Goal: Communication & Community: Answer question/provide support

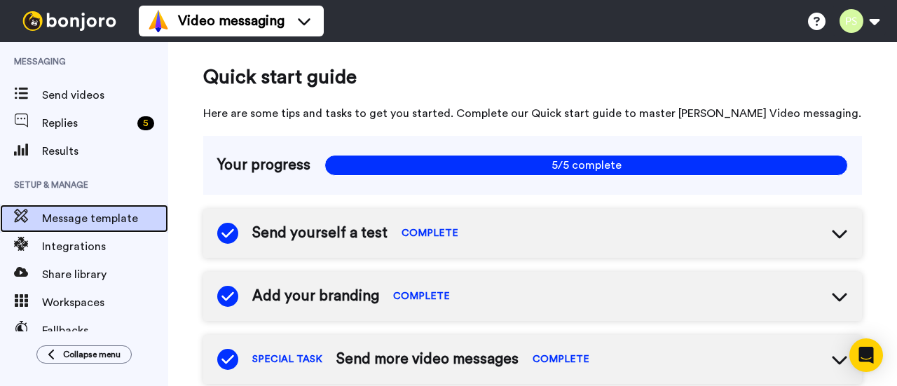
click at [90, 216] on span "Message template" at bounding box center [105, 218] width 126 height 17
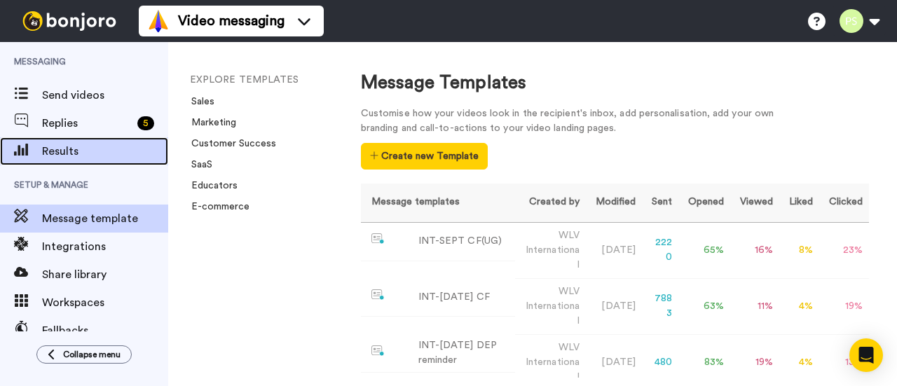
click at [79, 153] on span "Results" at bounding box center [105, 151] width 126 height 17
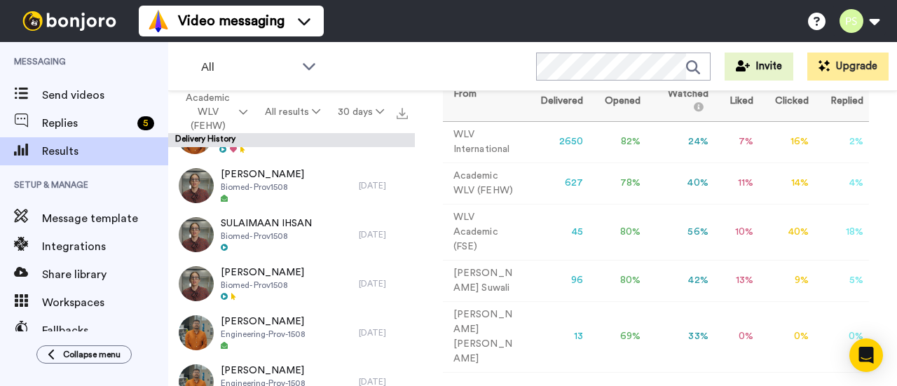
scroll to position [1331, 0]
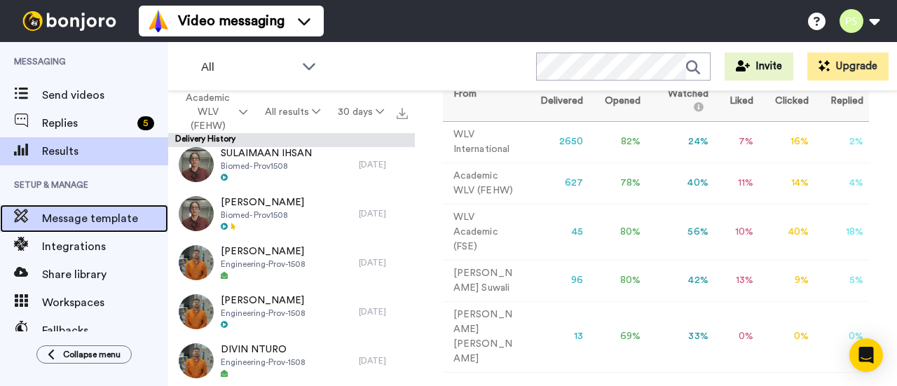
click at [128, 221] on span "Message template" at bounding box center [105, 218] width 126 height 17
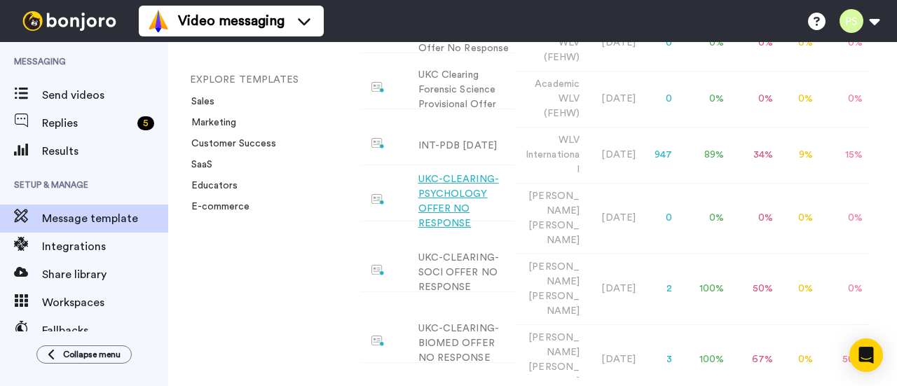
scroll to position [685, 0]
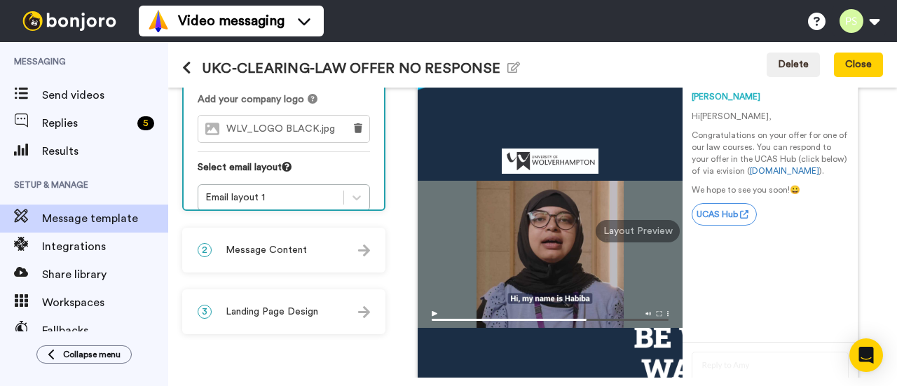
scroll to position [249, 0]
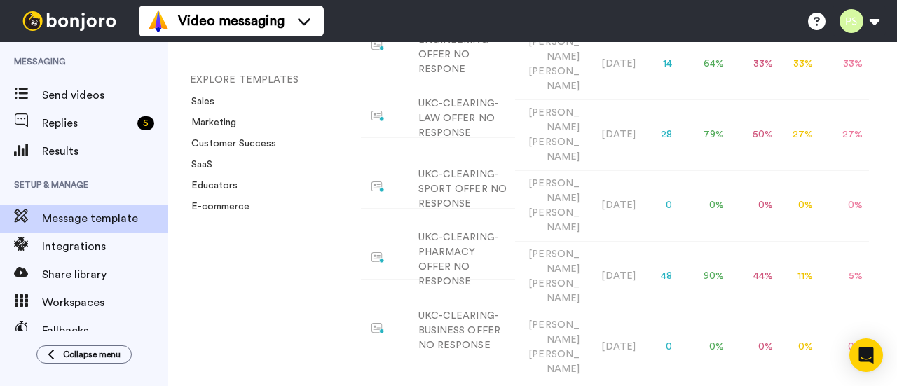
scroll to position [1051, 0]
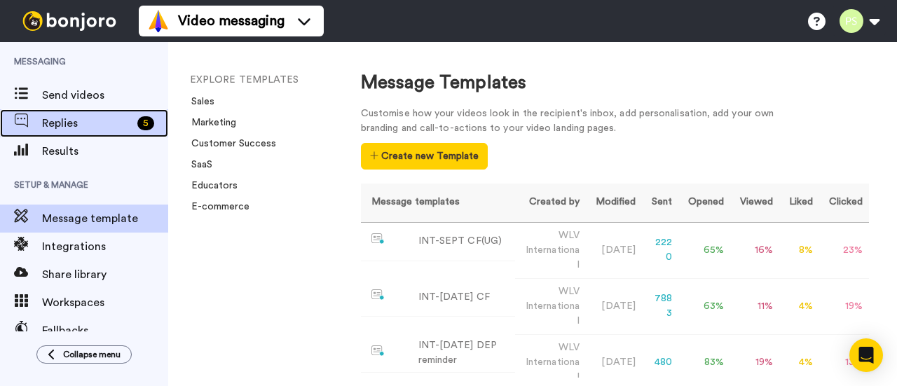
click at [76, 127] on span "Replies" at bounding box center [87, 123] width 90 height 17
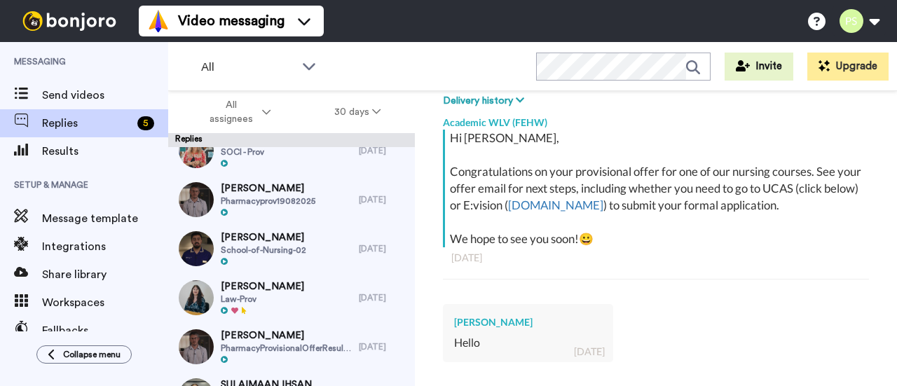
scroll to position [140, 0]
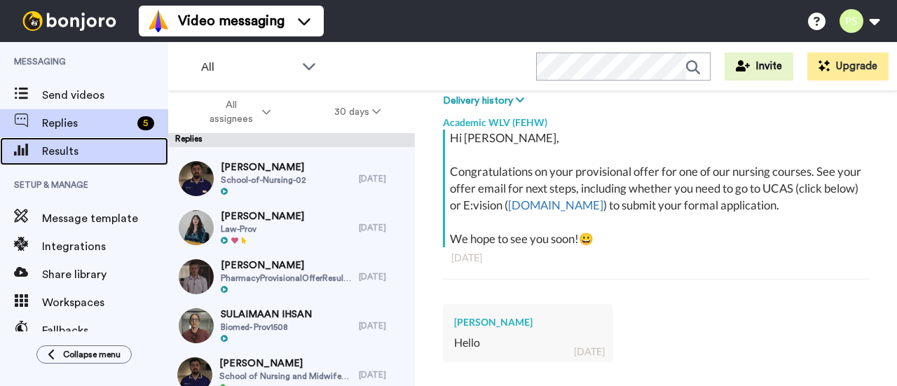
click at [66, 156] on span "Results" at bounding box center [105, 151] width 126 height 17
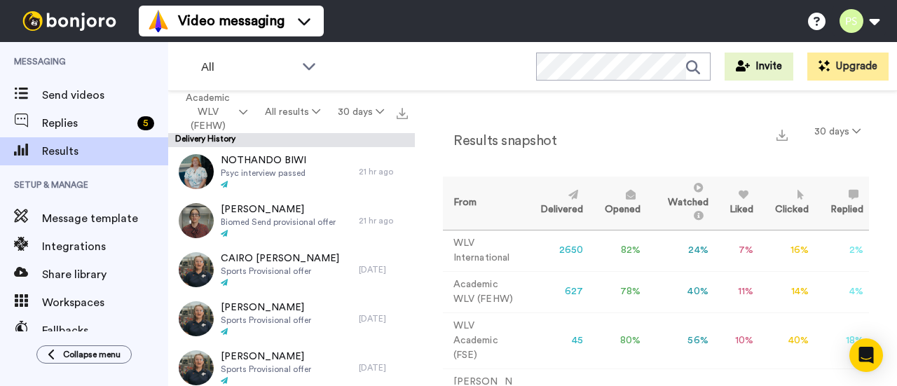
scroll to position [109, 0]
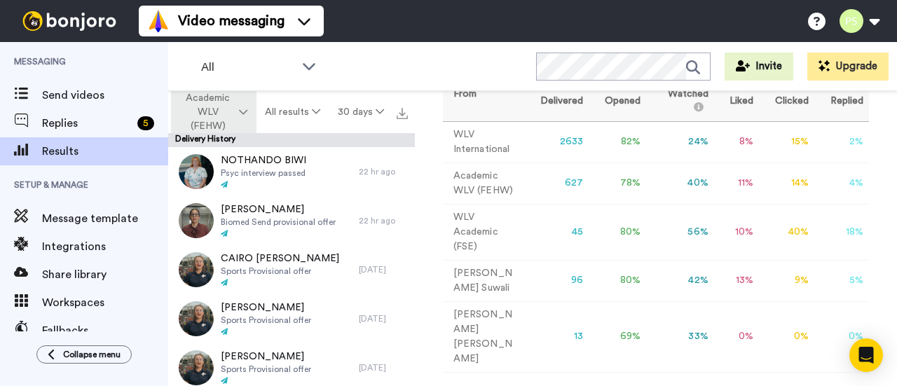
click at [247, 112] on icon at bounding box center [243, 112] width 8 height 10
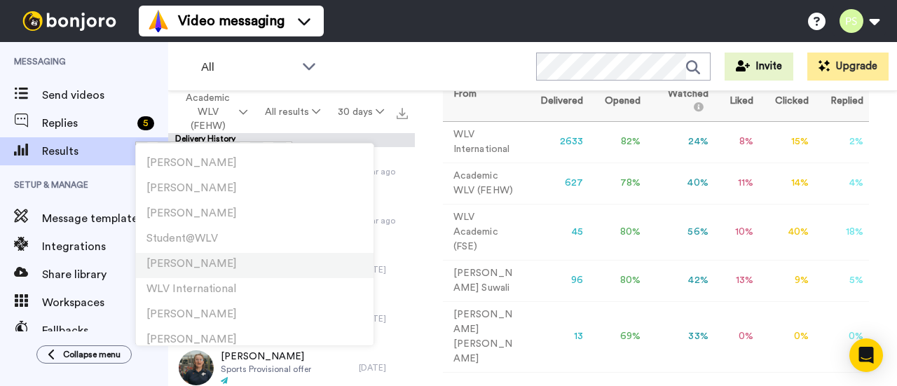
scroll to position [504, 0]
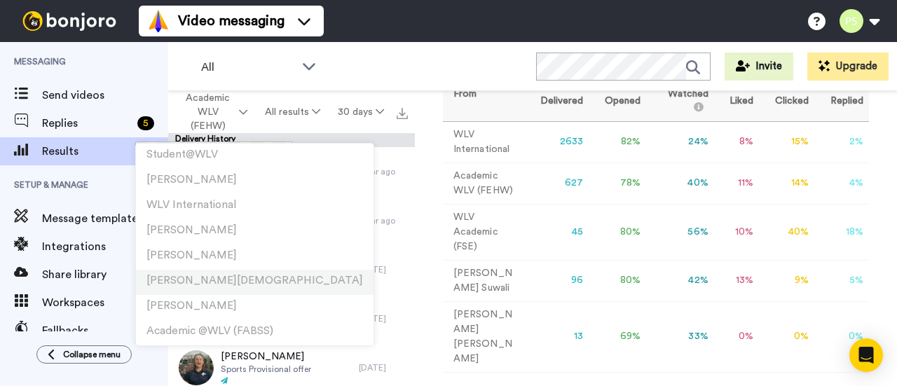
click at [226, 280] on li "[PERSON_NAME][DEMOGRAPHIC_DATA]" at bounding box center [255, 282] width 238 height 25
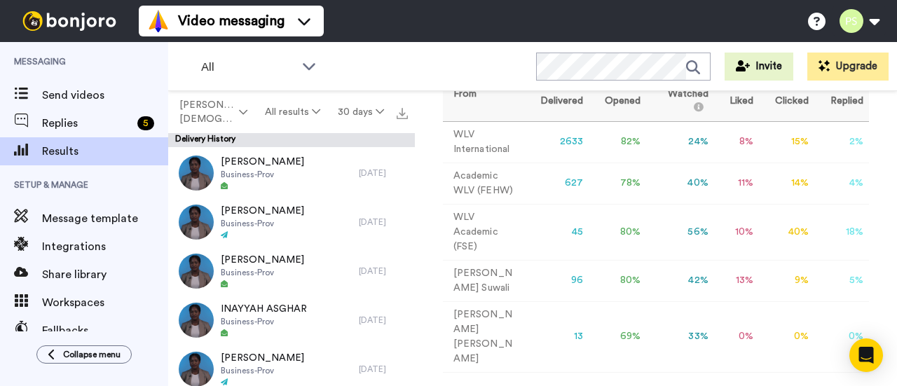
scroll to position [2423, 0]
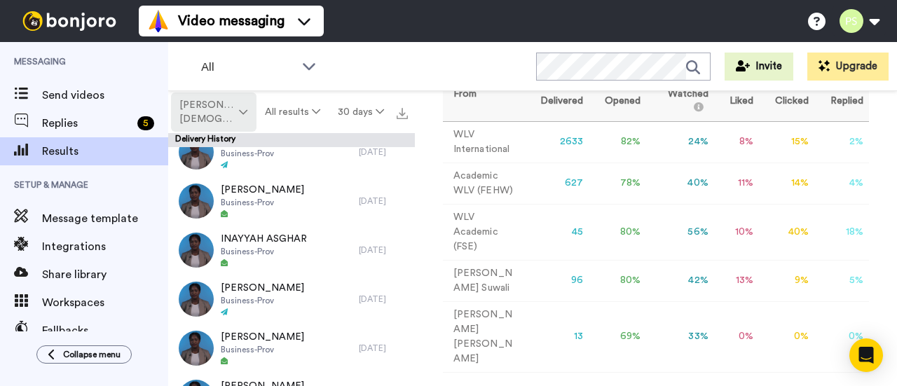
click at [236, 116] on span "[PERSON_NAME][DEMOGRAPHIC_DATA]" at bounding box center [207, 112] width 57 height 28
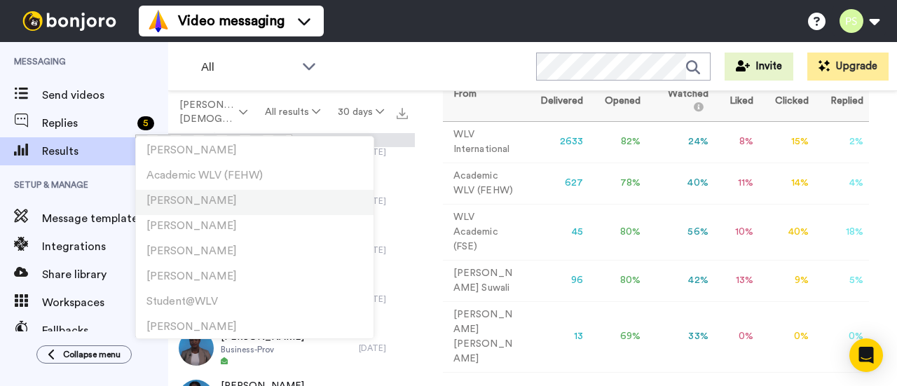
scroll to position [504, 0]
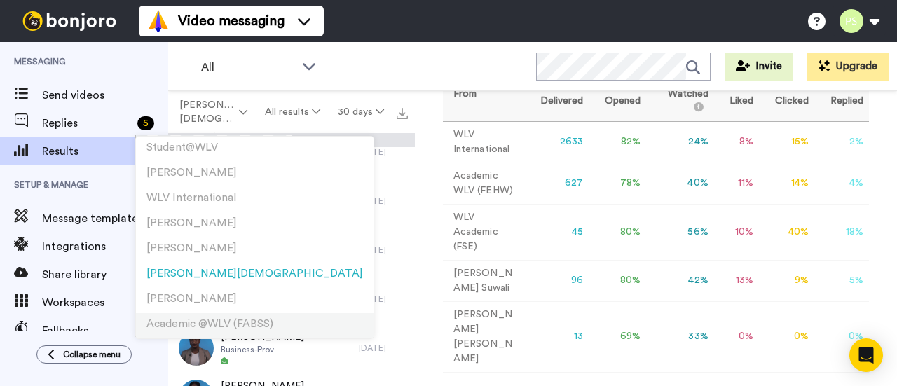
click at [174, 322] on span "Academic @WLV (FABSS)" at bounding box center [209, 324] width 127 height 11
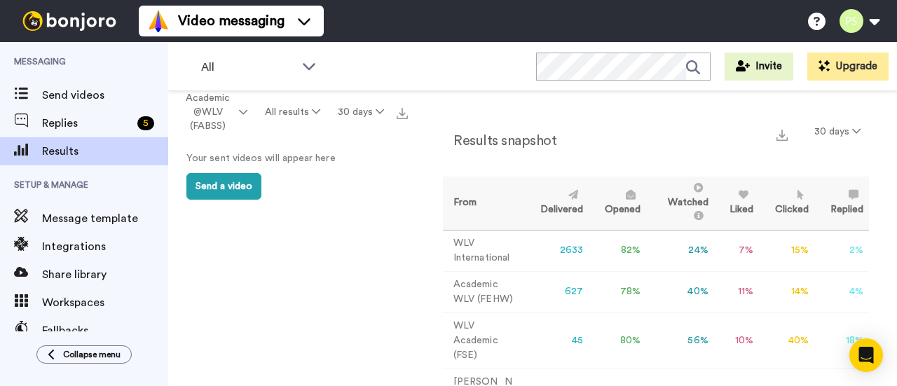
scroll to position [109, 0]
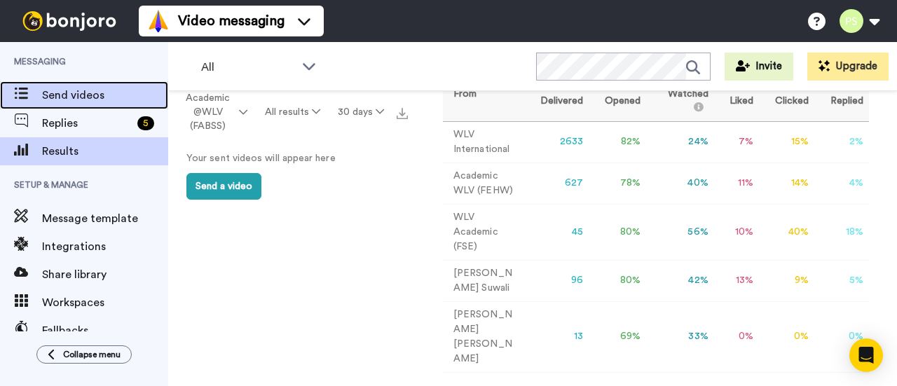
click at [92, 100] on span "Send videos" at bounding box center [105, 95] width 126 height 17
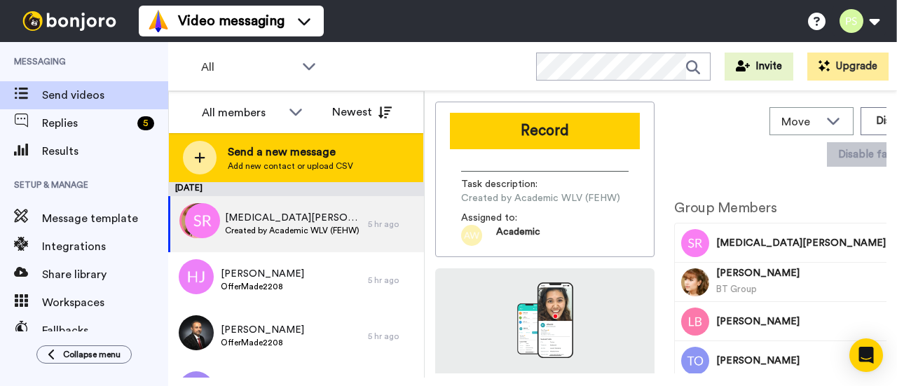
click at [339, 158] on span "Send a new message" at bounding box center [290, 152] width 125 height 17
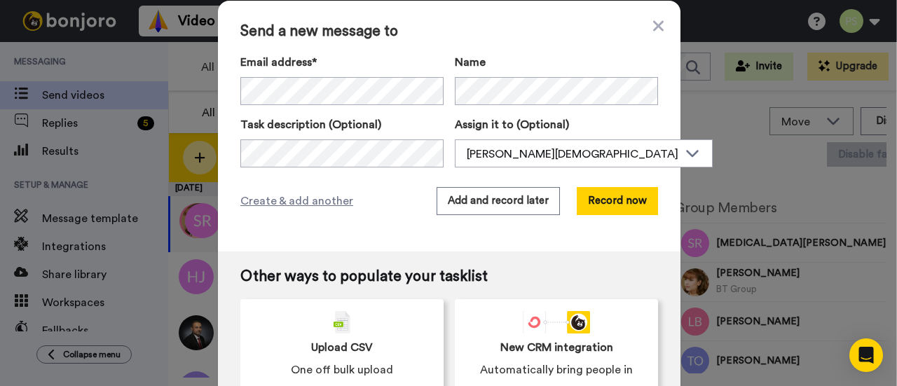
scroll to position [26, 0]
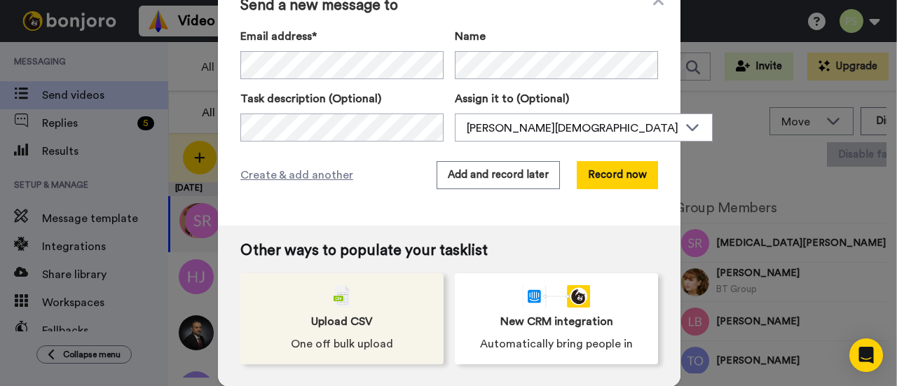
click at [325, 343] on span "One off bulk upload" at bounding box center [342, 344] width 102 height 17
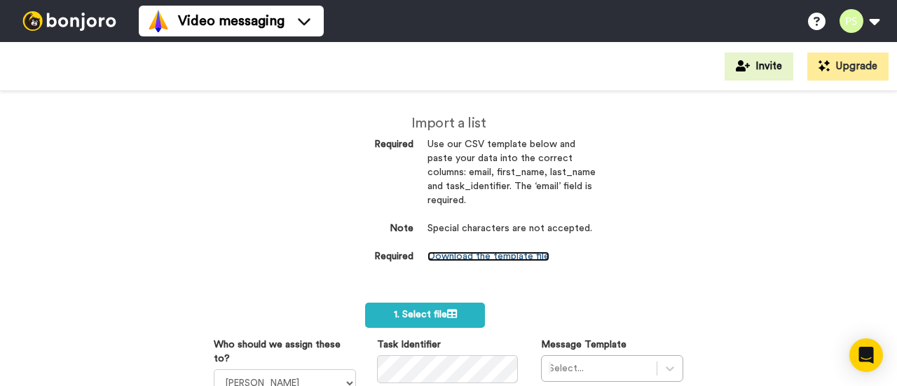
click at [491, 253] on link "Download the template file" at bounding box center [488, 257] width 122 height 10
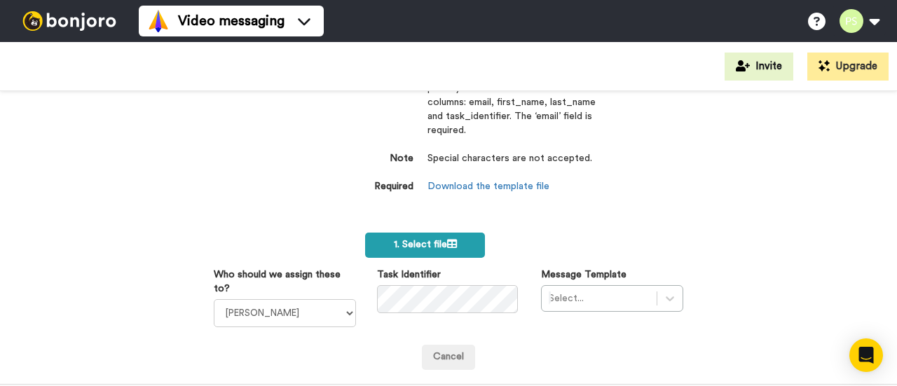
click at [415, 247] on span "1. Select file" at bounding box center [425, 245] width 63 height 10
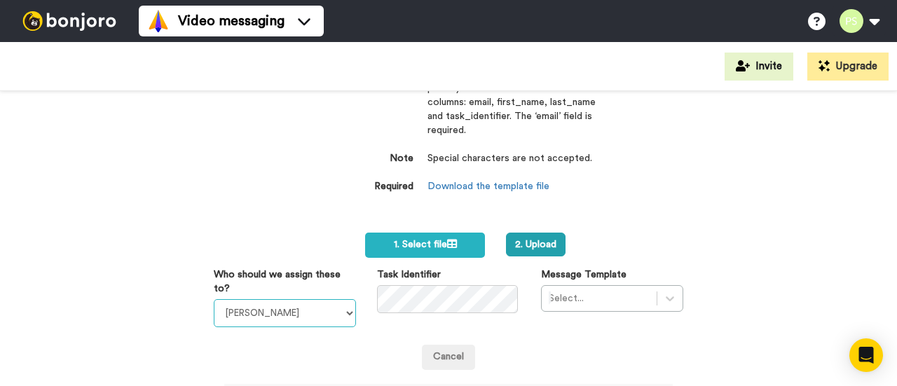
click at [344, 311] on select "[PERSON_NAME] [PERSON_NAME] WLV Academic (FSE) [PERSON_NAME] Ademokoya UK Recru…" at bounding box center [285, 313] width 142 height 28
select select "efbe207a-5ed1-4ced-b2ab-3967046d4c31"
click at [214, 299] on select "[PERSON_NAME] [PERSON_NAME] WLV Academic (FSE) [PERSON_NAME] Ademokoya UK Recru…" at bounding box center [285, 313] width 142 height 28
click at [666, 294] on div "Select..." at bounding box center [612, 298] width 142 height 27
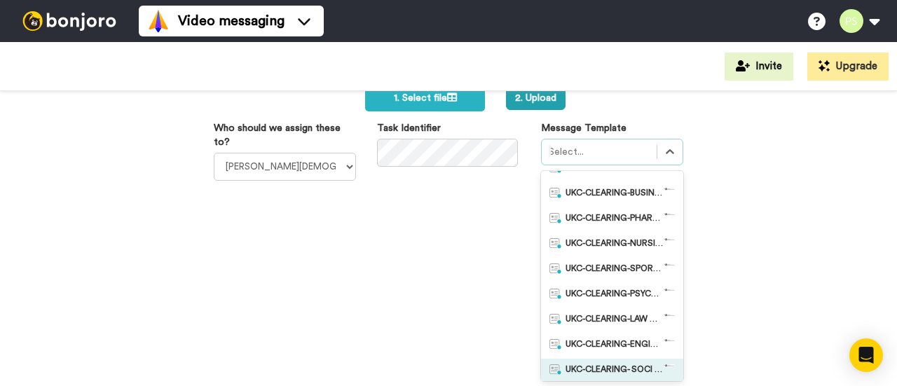
scroll to position [490, 0]
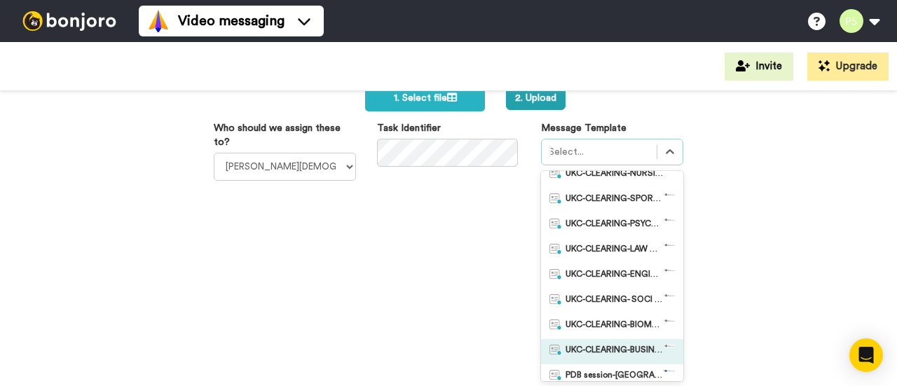
click at [584, 352] on span "UKC-CLEARING-BUSINESS OFFERS MADE" at bounding box center [614, 352] width 98 height 14
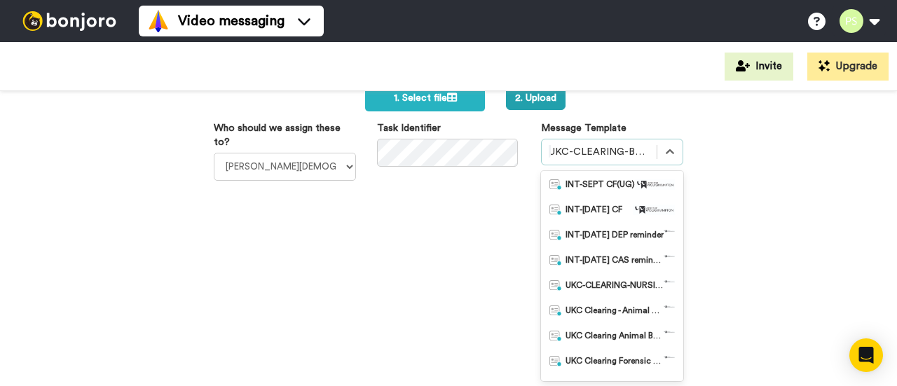
click at [575, 149] on div at bounding box center [599, 152] width 101 height 17
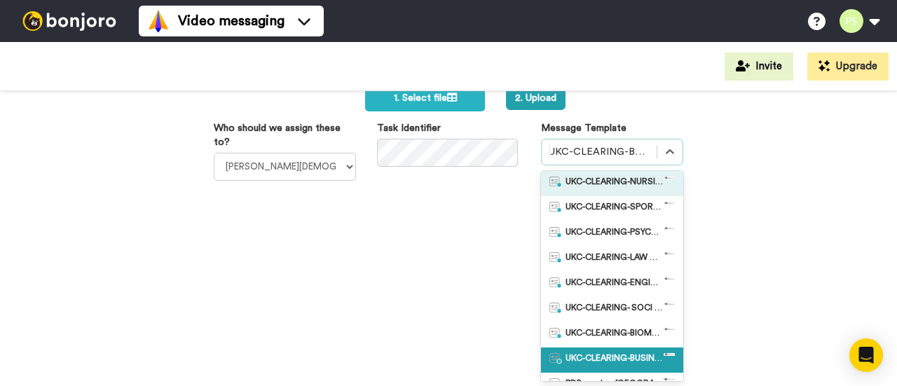
scroll to position [552, 0]
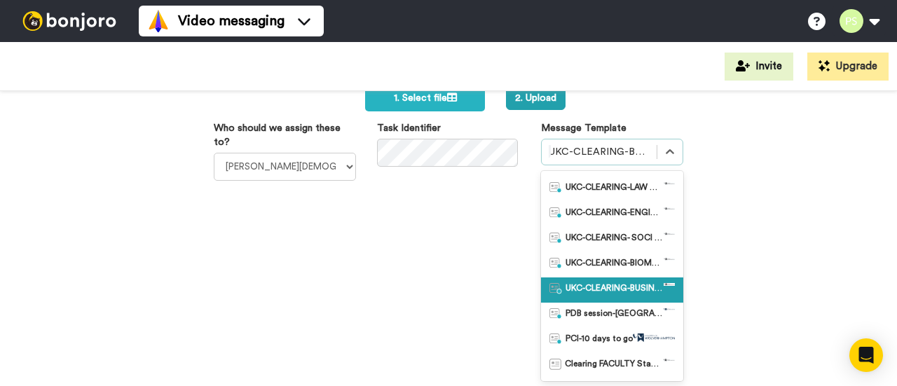
click at [598, 297] on div "UKC-CLEARING-BUSINESS OFFERS MADE" at bounding box center [612, 289] width 142 height 25
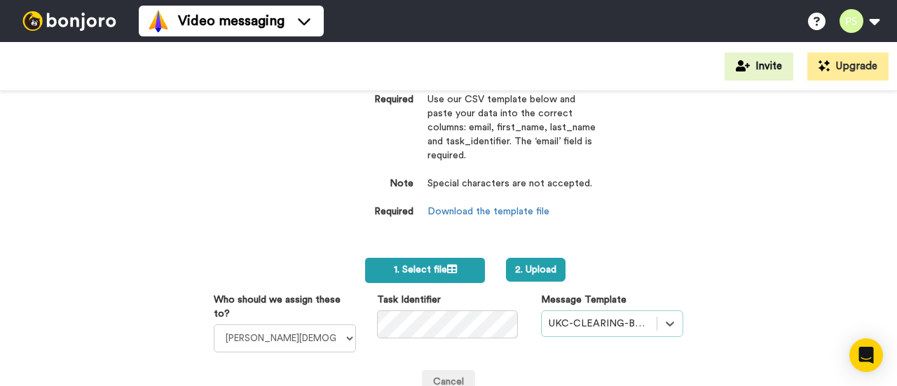
scroll to position [185, 0]
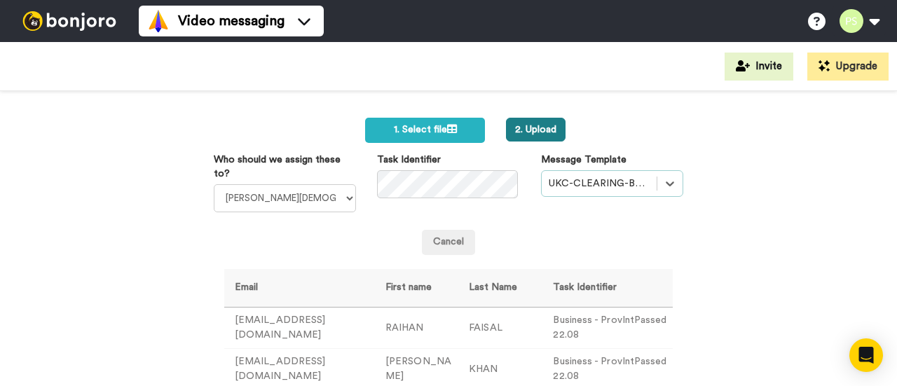
click at [525, 125] on button "2. Upload" at bounding box center [536, 130] width 60 height 24
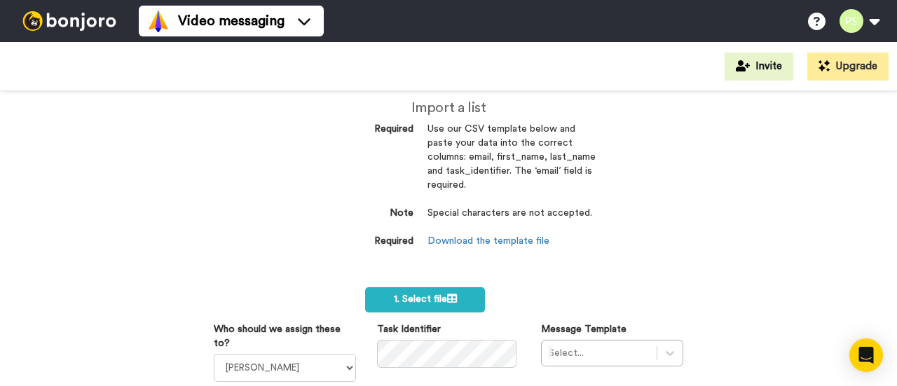
scroll to position [560, 0]
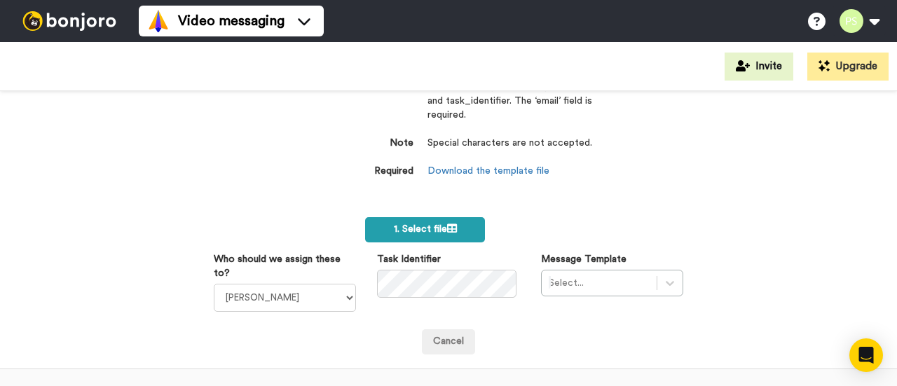
click at [447, 224] on icon at bounding box center [452, 228] width 10 height 10
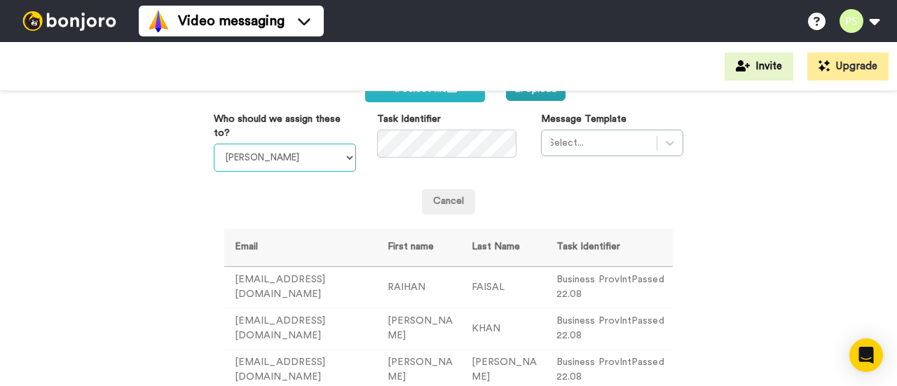
click at [324, 152] on select "[PERSON_NAME] [PERSON_NAME] WLV Academic (FSE) [PERSON_NAME] Ademokoya UK Recru…" at bounding box center [285, 158] width 142 height 28
select select "efbe207a-5ed1-4ced-b2ab-3967046d4c31"
click at [214, 144] on select "[PERSON_NAME] [PERSON_NAME] WLV Academic (FSE) [PERSON_NAME] Ademokoya UK Recru…" at bounding box center [285, 158] width 142 height 28
click at [663, 145] on icon at bounding box center [670, 143] width 14 height 14
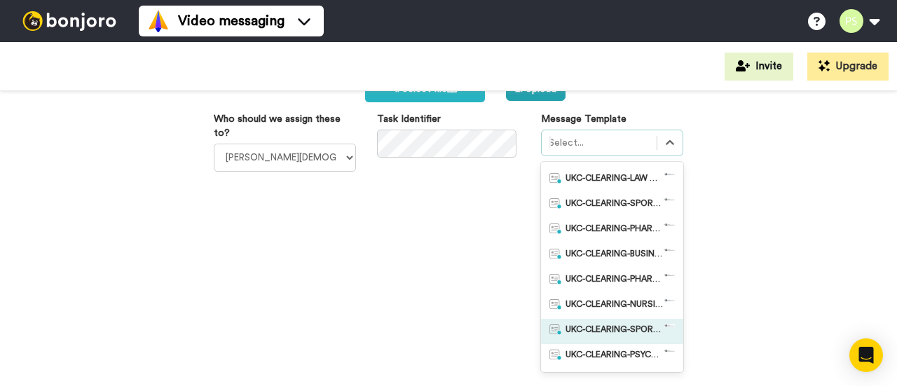
scroll to position [490, 0]
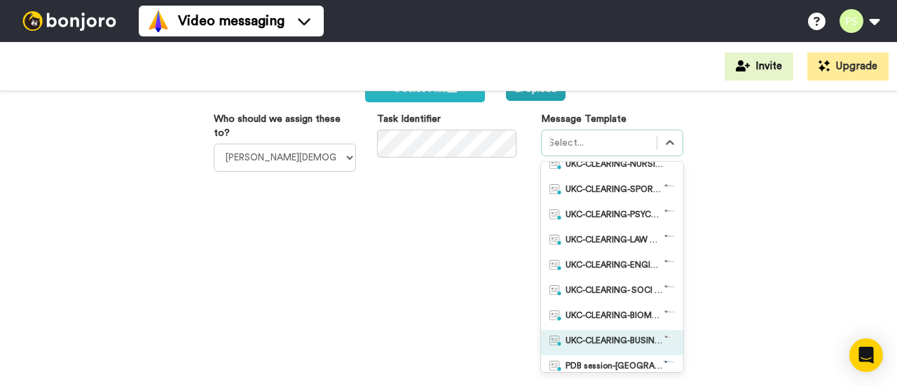
click at [615, 348] on span "UKC-CLEARING-BUSINESS OFFERS MADE" at bounding box center [614, 343] width 98 height 14
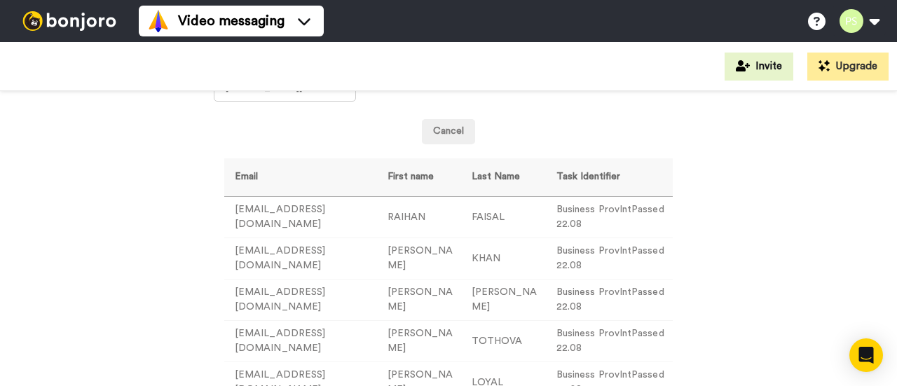
scroll to position [560, 0]
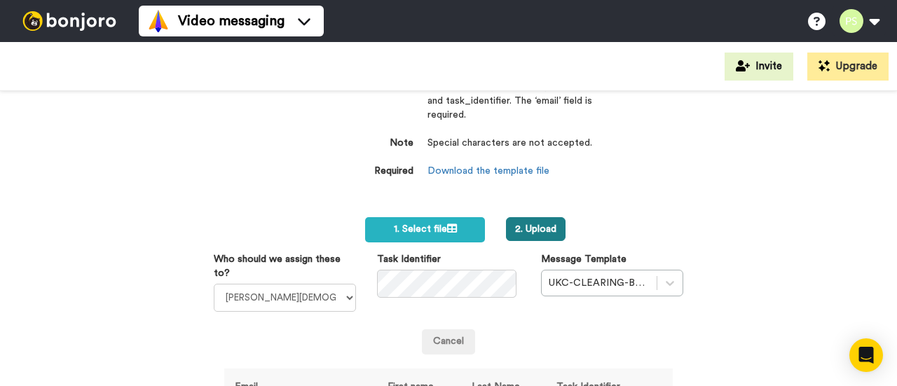
click at [524, 231] on button "2. Upload" at bounding box center [536, 229] width 60 height 24
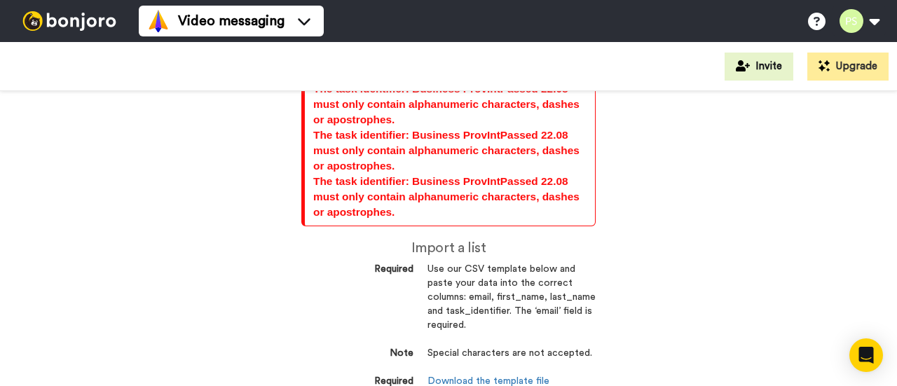
scroll to position [560, 0]
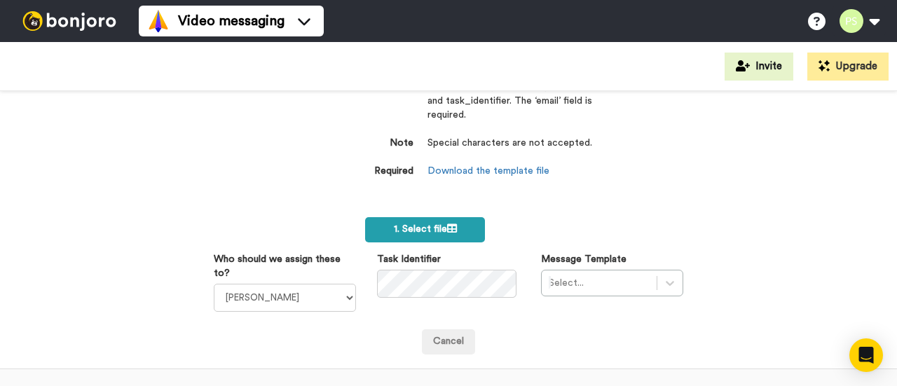
click at [432, 233] on span "1. Select file" at bounding box center [425, 229] width 63 height 10
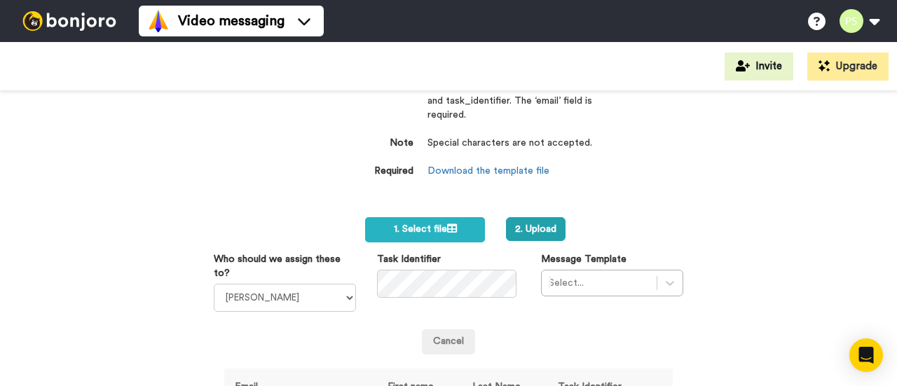
click at [343, 282] on div "Who should we assign these to? [PERSON_NAME] [PERSON_NAME] WLV Academic (FSE) […" at bounding box center [284, 282] width 163 height 60
click at [331, 302] on select "Laura Wright Amarjit Duggal WLV Academic (FSE) Divandra Birla Bolutife Ademokoy…" at bounding box center [285, 298] width 142 height 28
select select "efbe207a-5ed1-4ced-b2ab-3967046d4c31"
click at [214, 284] on select "Laura Wright Amarjit Duggal WLV Academic (FSE) Divandra Birla Bolutife Ademokoy…" at bounding box center [285, 298] width 142 height 28
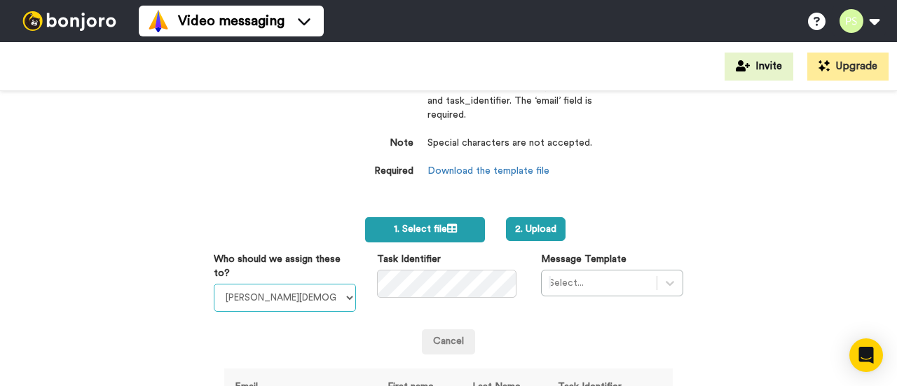
scroll to position [631, 0]
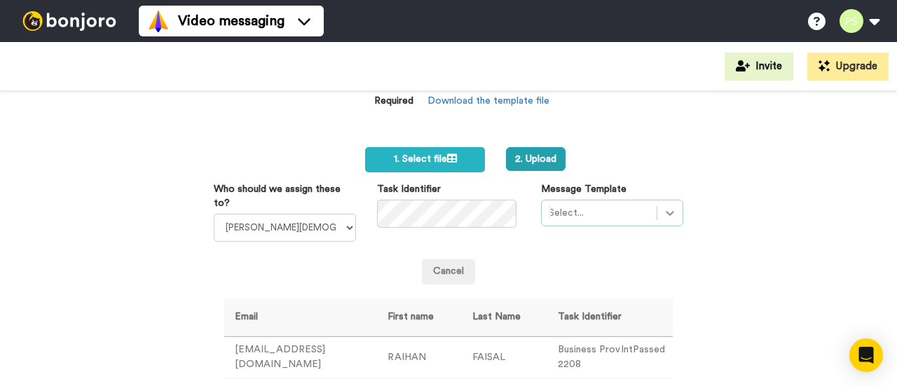
click at [664, 205] on div "Select..." at bounding box center [612, 213] width 142 height 27
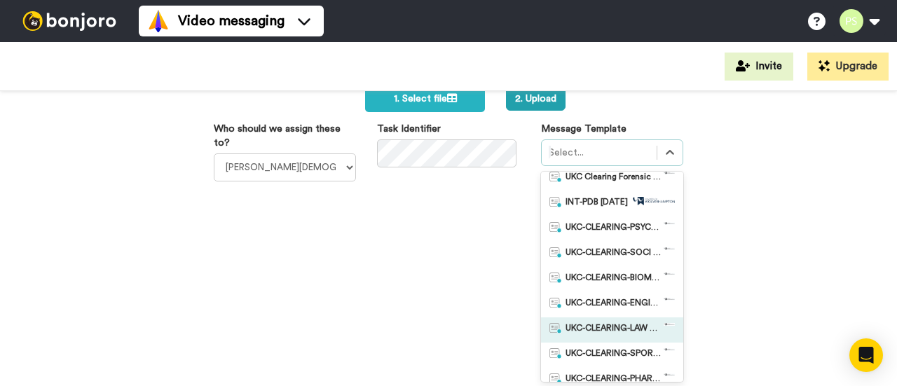
scroll to position [350, 0]
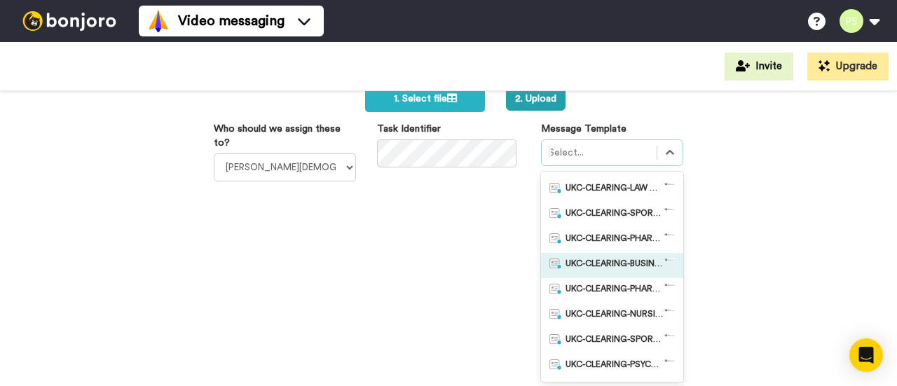
click at [593, 256] on div "UKC-CLEARING-BUSINESS OFFER NO RESPONSE" at bounding box center [612, 265] width 142 height 25
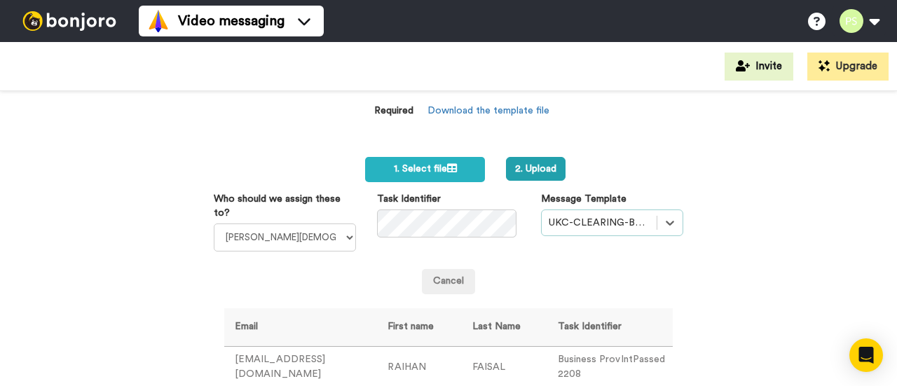
scroll to position [551, 0]
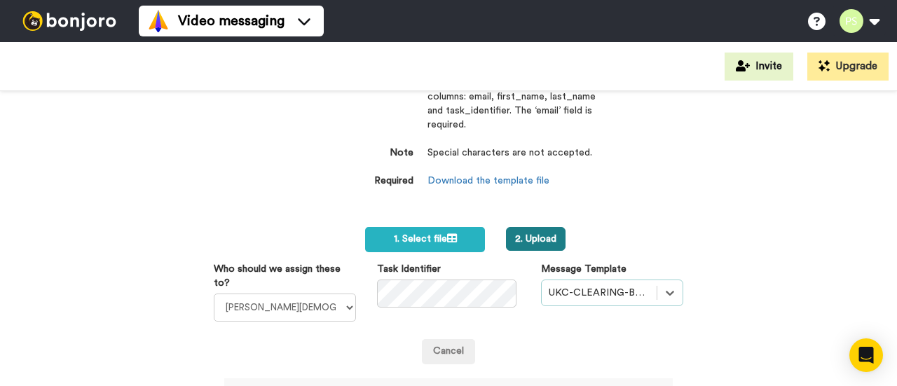
click at [525, 242] on button "2. Upload" at bounding box center [536, 239] width 60 height 24
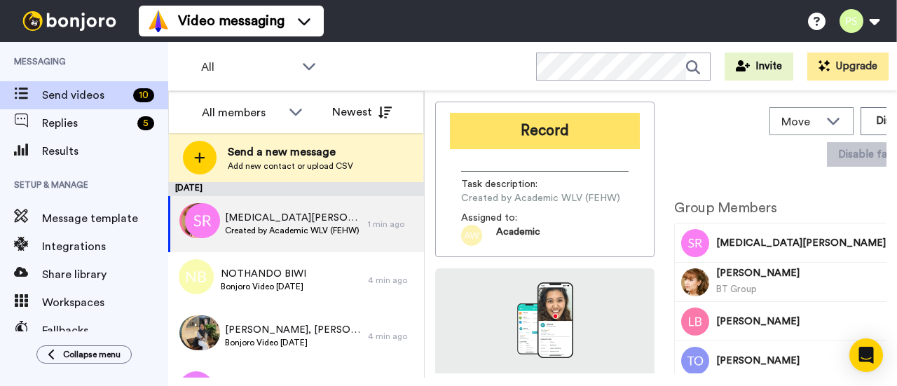
click at [563, 146] on button "Record" at bounding box center [545, 131] width 190 height 36
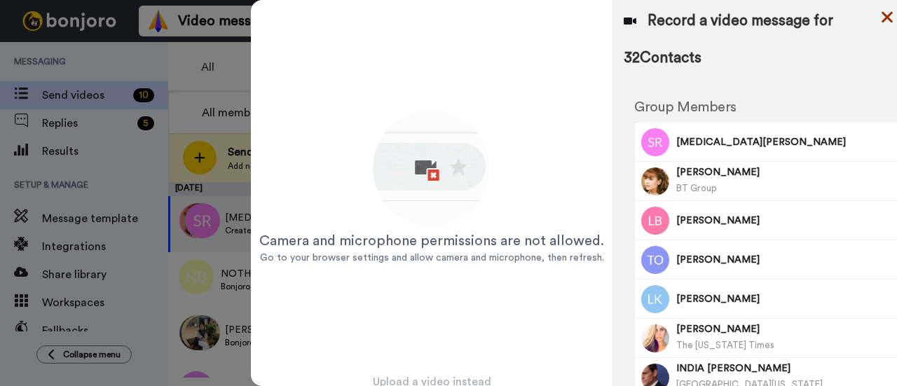
click at [894, 11] on icon at bounding box center [887, 17] width 14 height 18
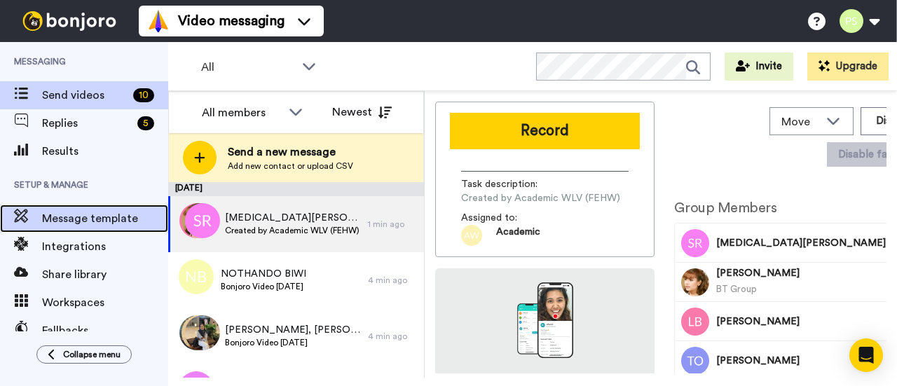
click at [123, 212] on span "Message template" at bounding box center [105, 218] width 126 height 17
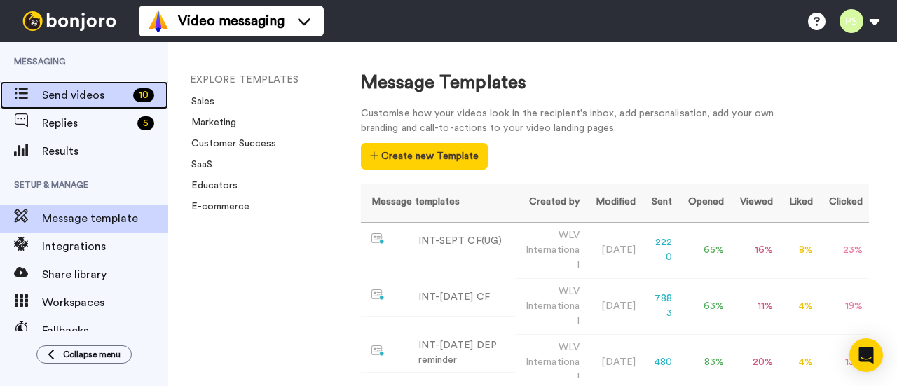
click at [98, 85] on div "Send videos 10" at bounding box center [84, 95] width 168 height 28
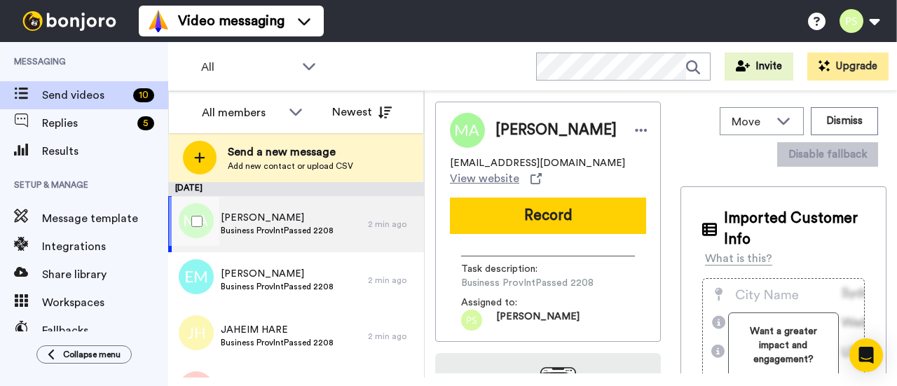
click at [186, 218] on div at bounding box center [194, 221] width 50 height 49
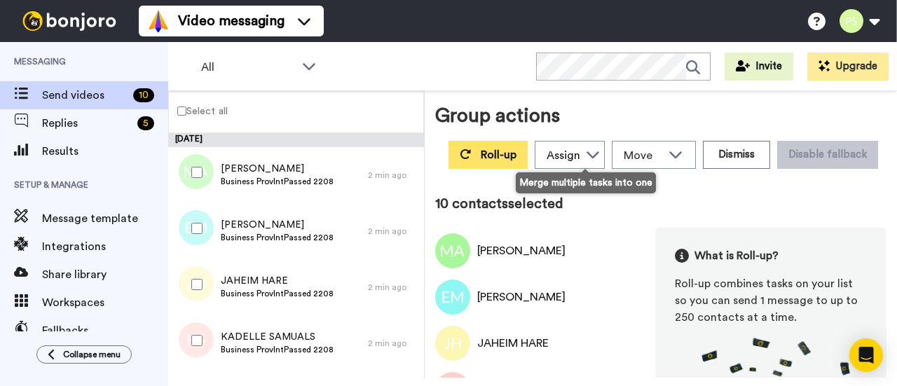
click at [516, 151] on span "Roll-up" at bounding box center [499, 154] width 36 height 11
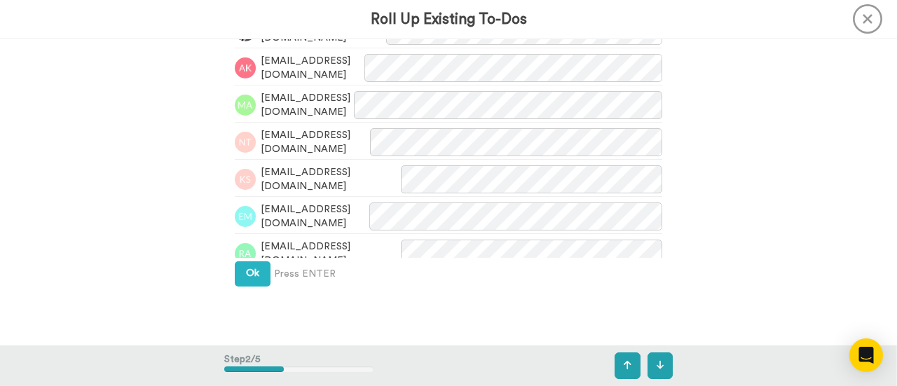
scroll to position [631, 0]
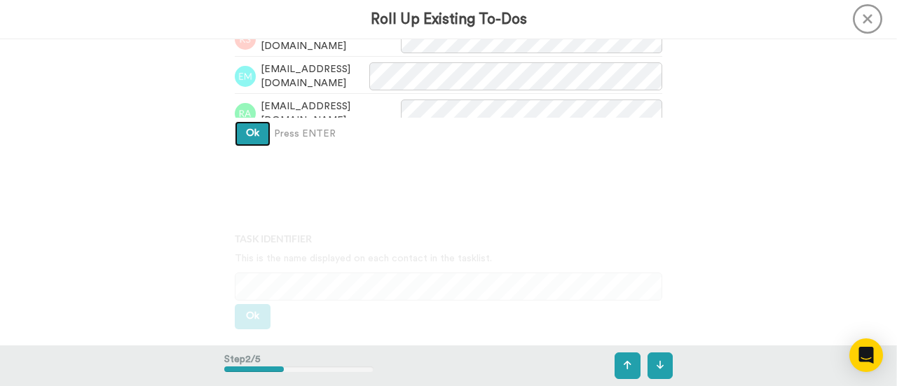
click at [255, 137] on span "Ok" at bounding box center [252, 133] width 13 height 10
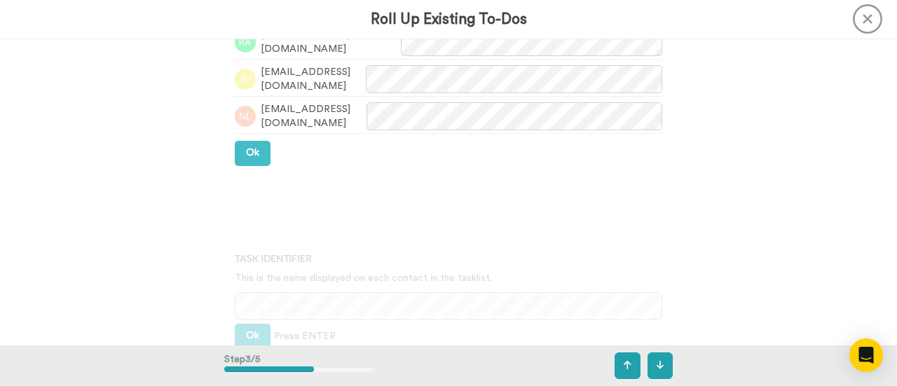
scroll to position [681, 0]
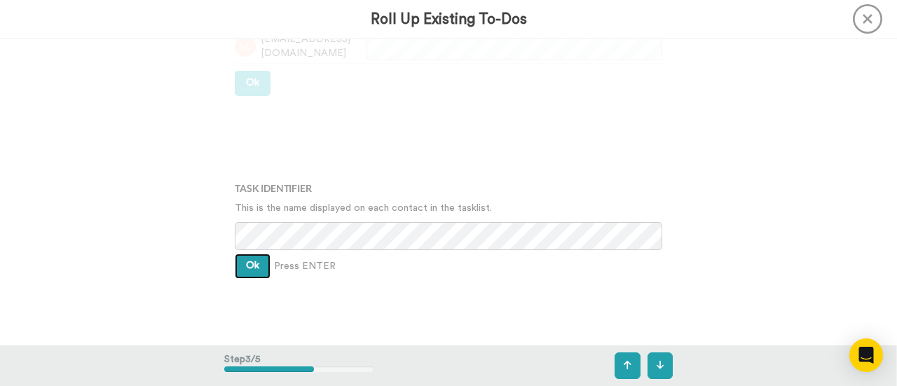
click at [246, 266] on span "Ok" at bounding box center [252, 266] width 13 height 10
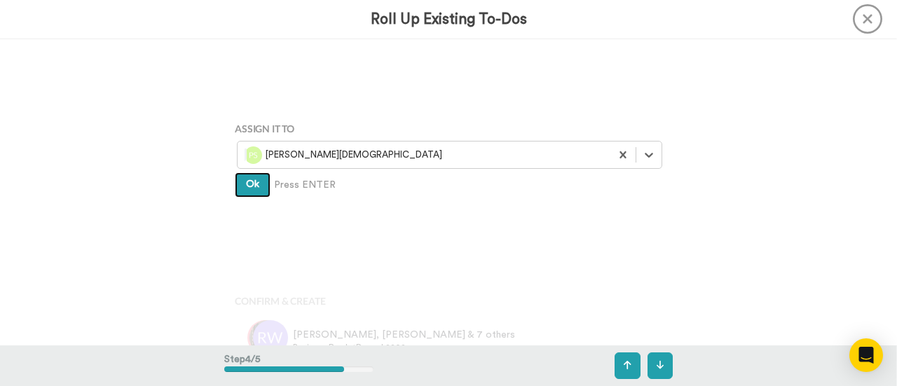
click at [246, 182] on span "Ok" at bounding box center [252, 184] width 13 height 10
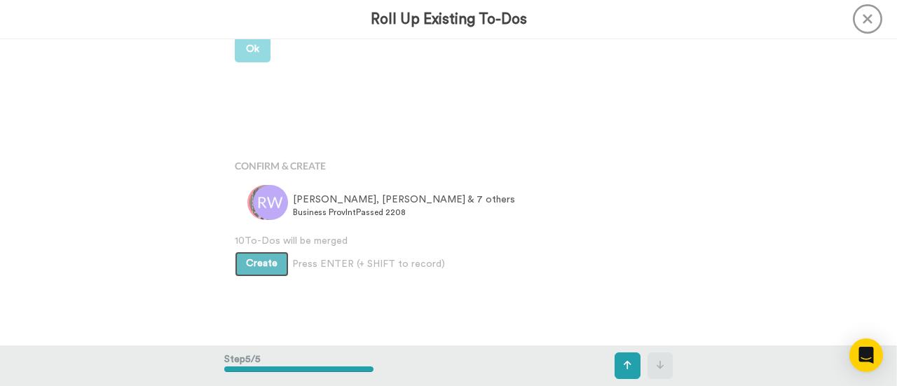
scroll to position [1081, 0]
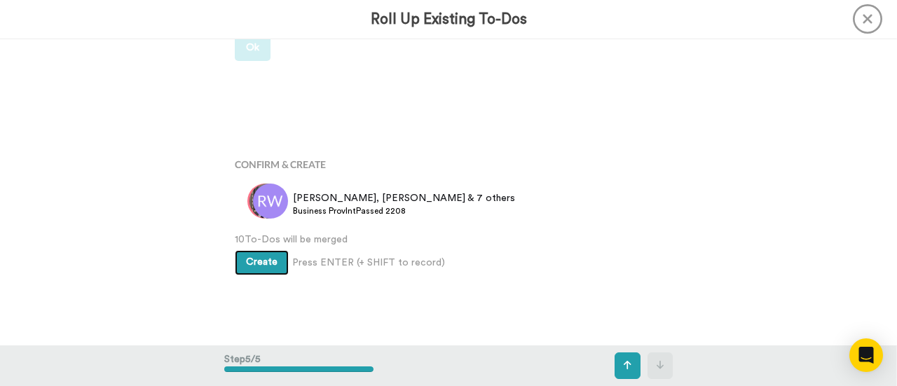
click at [262, 260] on span "Create" at bounding box center [262, 262] width 32 height 10
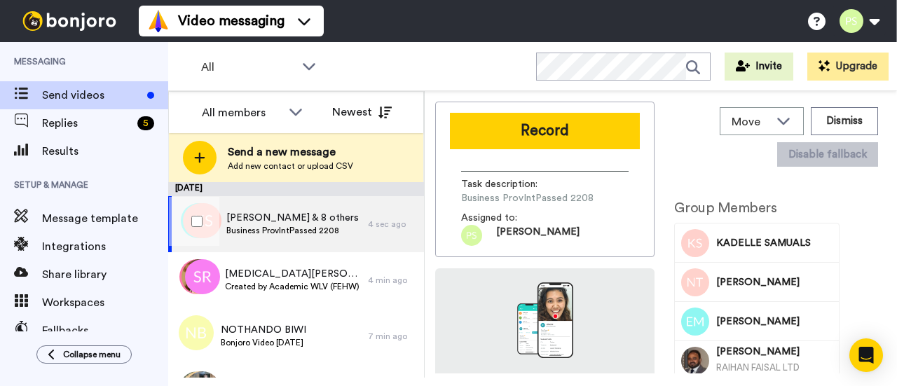
click at [203, 219] on div at bounding box center [194, 221] width 50 height 49
click at [324, 231] on span "Business ProvIntPassed 2208" at bounding box center [292, 230] width 132 height 11
click at [200, 214] on div at bounding box center [194, 221] width 50 height 49
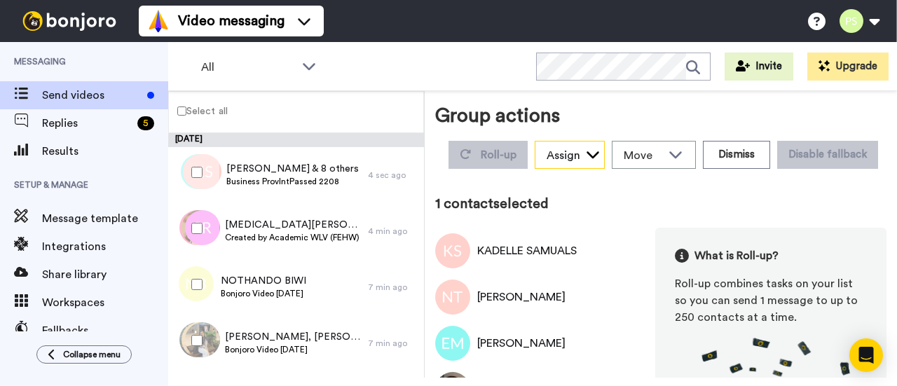
click at [600, 153] on icon at bounding box center [593, 154] width 14 height 14
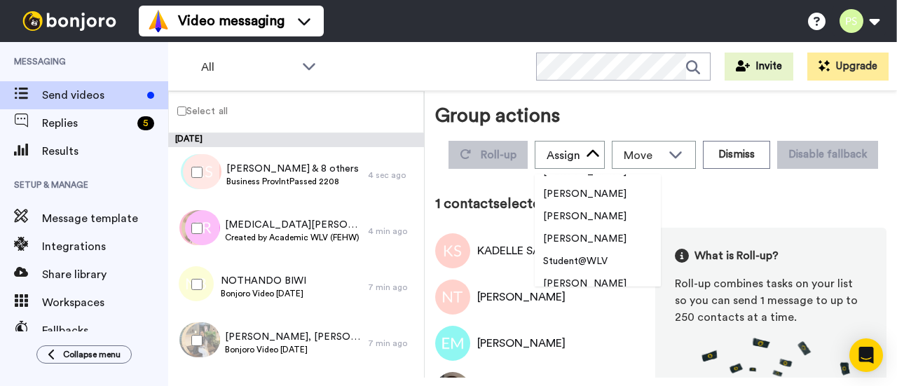
scroll to position [493, 0]
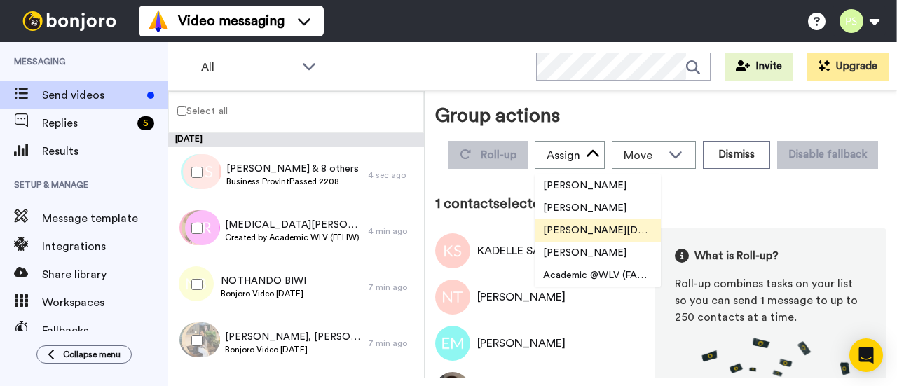
click at [661, 236] on span "[PERSON_NAME][DEMOGRAPHIC_DATA]" at bounding box center [598, 230] width 126 height 14
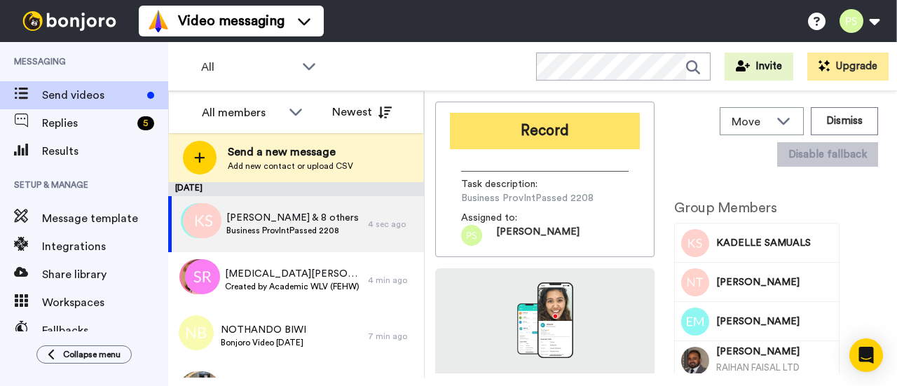
click at [563, 121] on button "Record" at bounding box center [545, 131] width 190 height 36
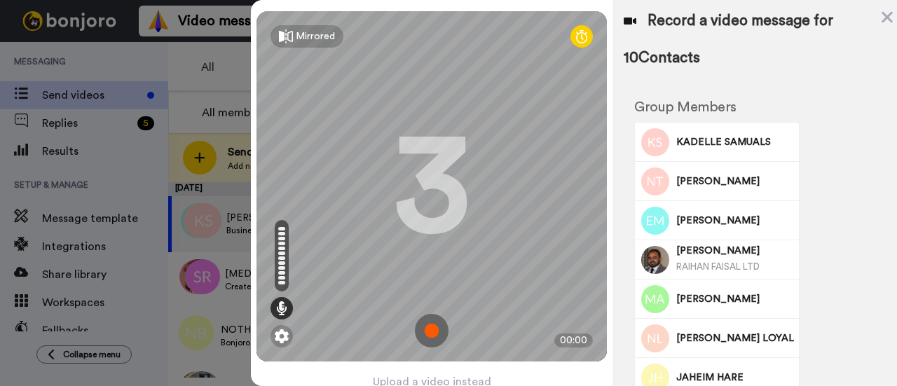
scroll to position [62, 0]
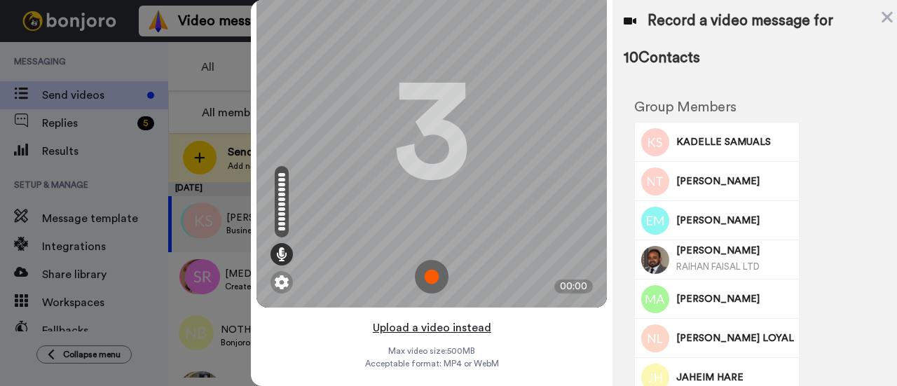
click at [437, 321] on button "Upload a video instead" at bounding box center [432, 328] width 127 height 18
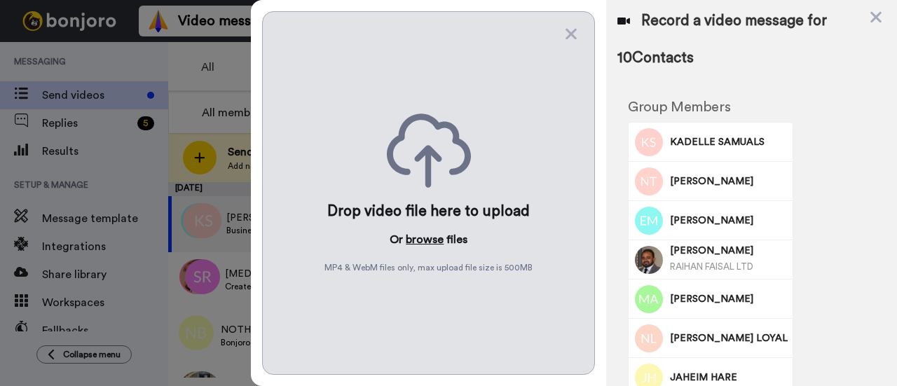
click at [432, 240] on button "browse" at bounding box center [425, 239] width 38 height 17
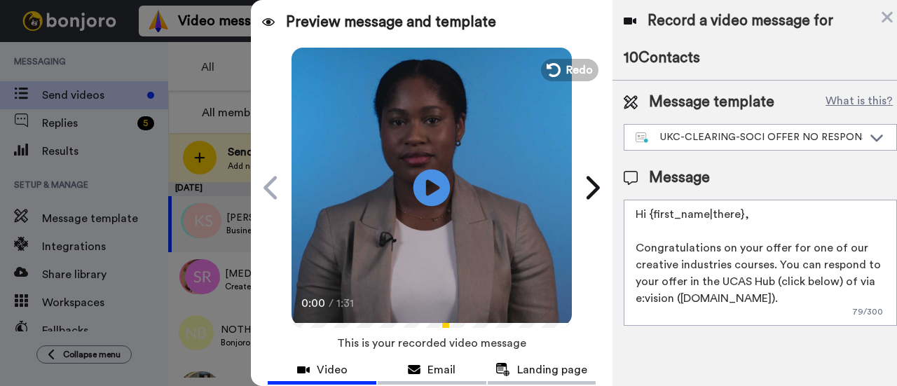
click at [420, 198] on icon at bounding box center [431, 187] width 37 height 37
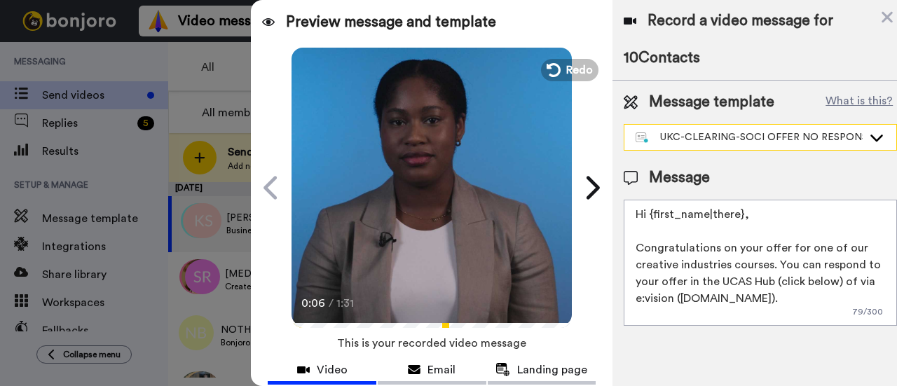
click at [779, 130] on div "UKC-CLEARING-SOCI OFFER NO RESPONSE" at bounding box center [760, 137] width 272 height 25
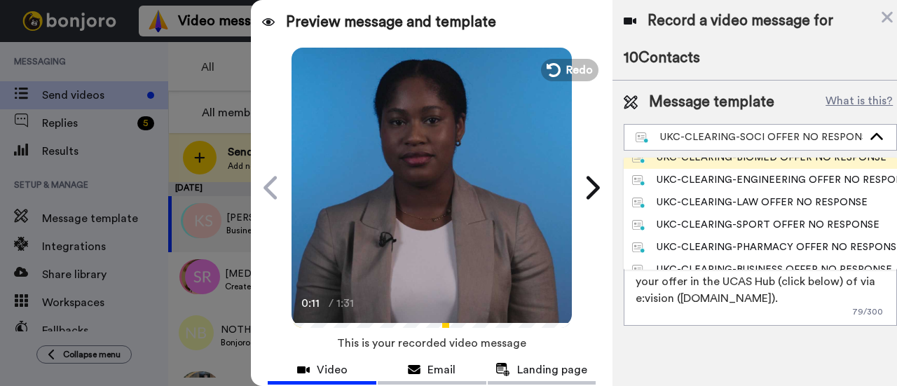
scroll to position [350, 0]
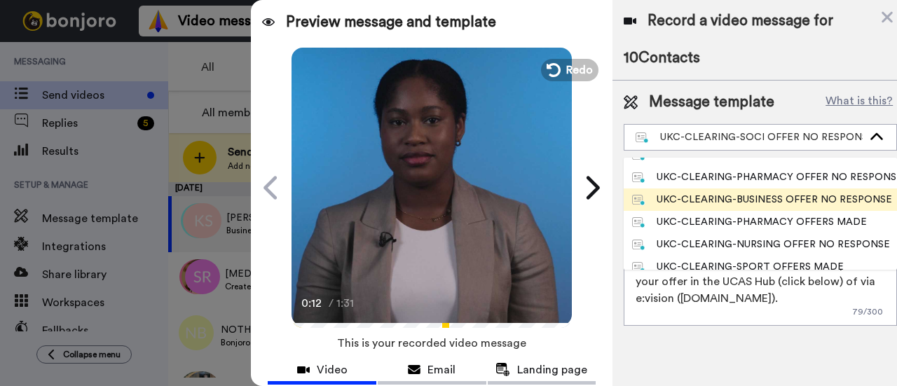
click at [745, 200] on div "UKC-CLEARING-BUSINESS OFFER NO RESPONSE" at bounding box center [760, 200] width 256 height 14
type textarea "Hi {first_name|there}, Congratulations on your offer for one of our business co…"
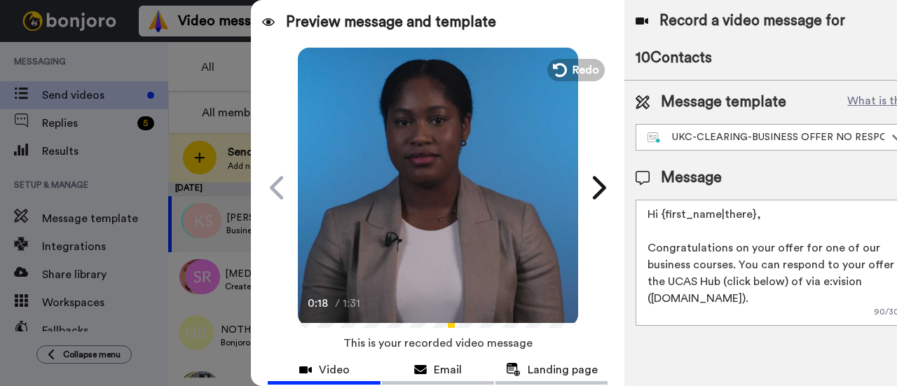
click at [430, 195] on icon at bounding box center [438, 187] width 37 height 37
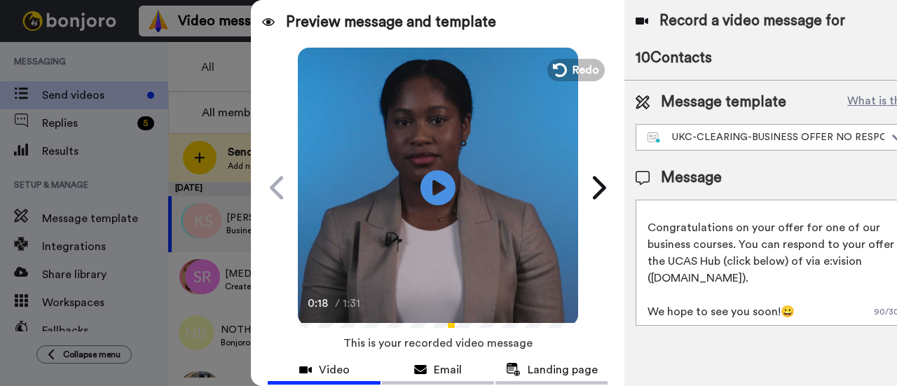
scroll to position [67, 0]
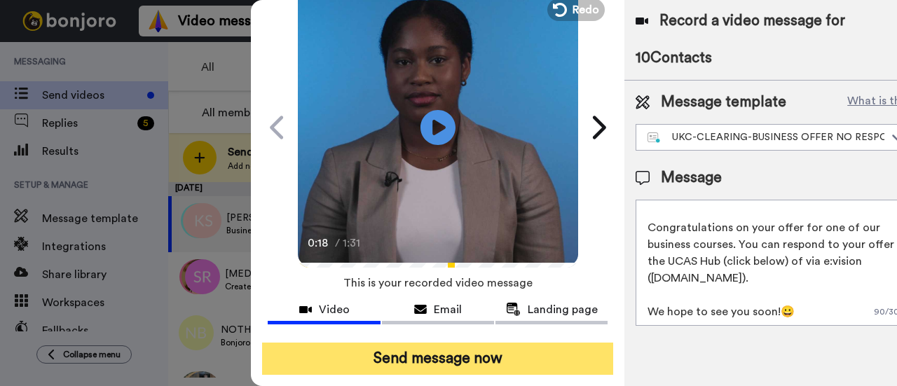
click at [476, 350] on button "Send message now" at bounding box center [437, 359] width 351 height 32
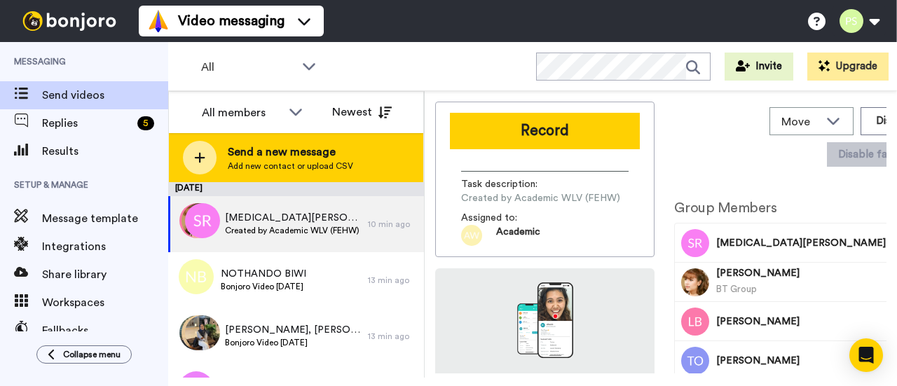
click at [254, 165] on span "Add new contact or upload CSV" at bounding box center [290, 165] width 125 height 11
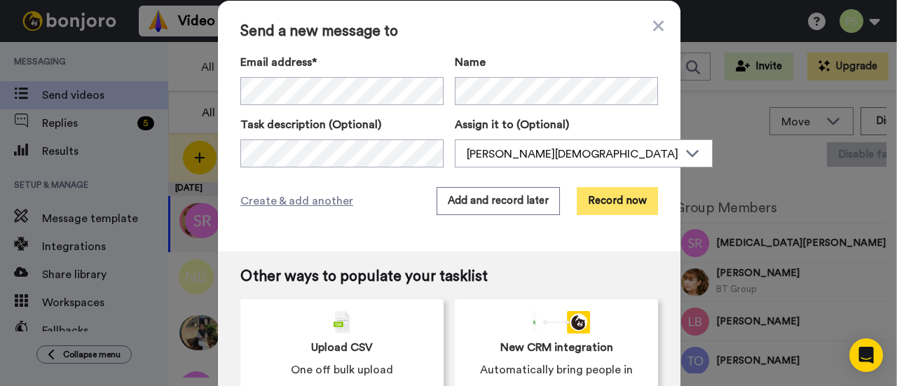
click at [600, 195] on button "Record now" at bounding box center [617, 201] width 81 height 28
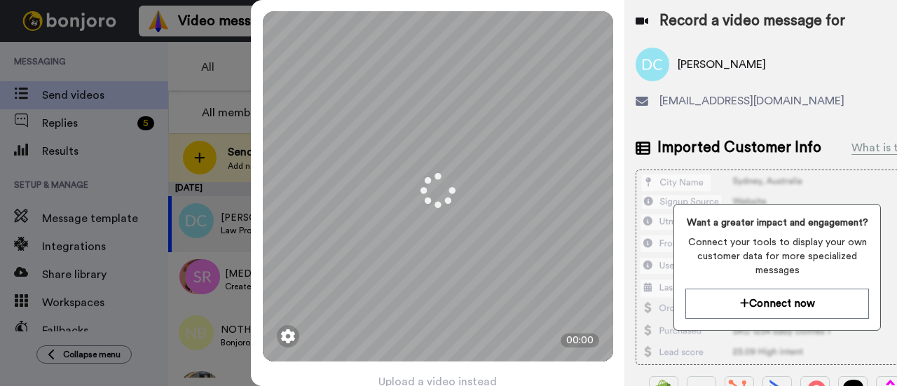
scroll to position [62, 0]
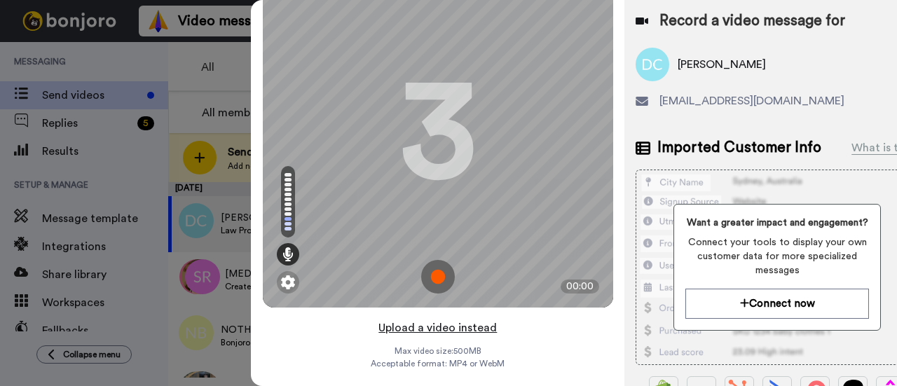
click at [450, 319] on button "Upload a video instead" at bounding box center [437, 328] width 127 height 18
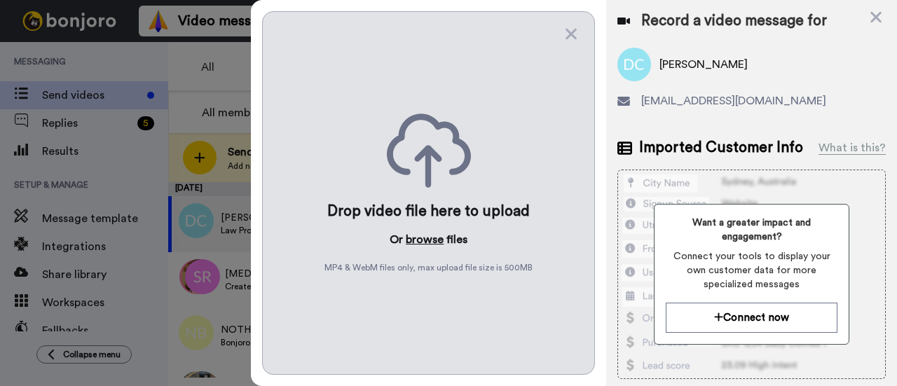
click at [434, 238] on button "browse" at bounding box center [425, 239] width 38 height 17
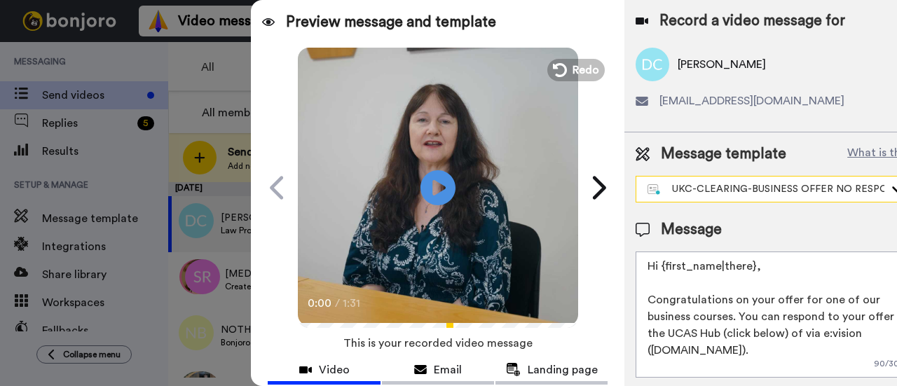
click at [725, 186] on div "UKC-CLEARING-BUSINESS OFFER NO RESPONSE" at bounding box center [765, 189] width 237 height 14
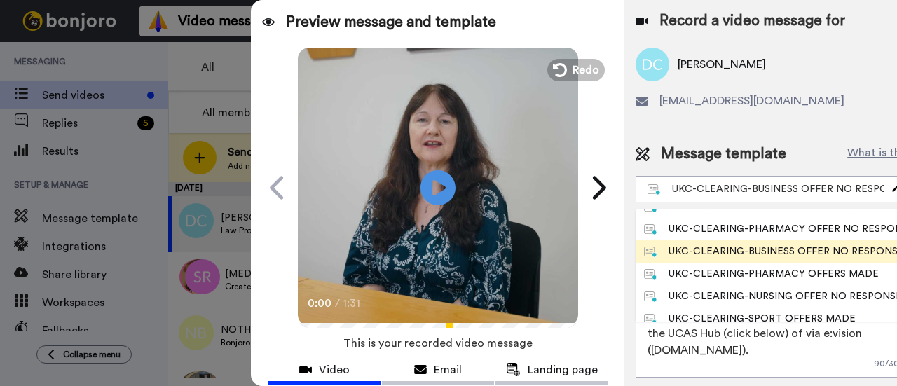
scroll to position [280, 0]
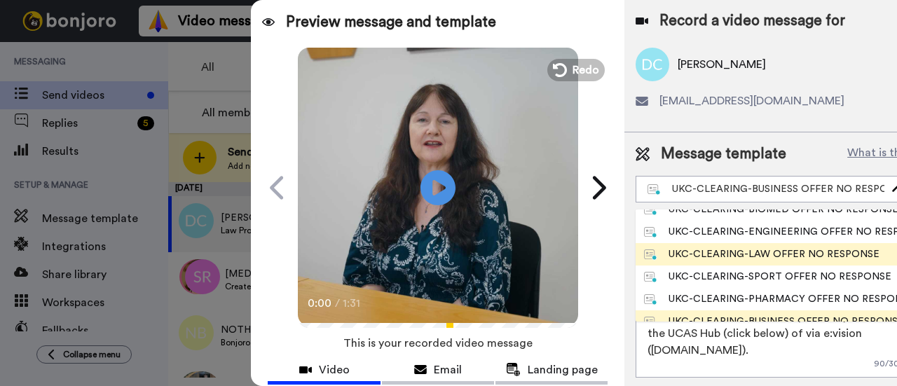
click at [836, 261] on div "UKC-CLEARING-LAW OFFER NO RESPONSE" at bounding box center [761, 254] width 235 height 14
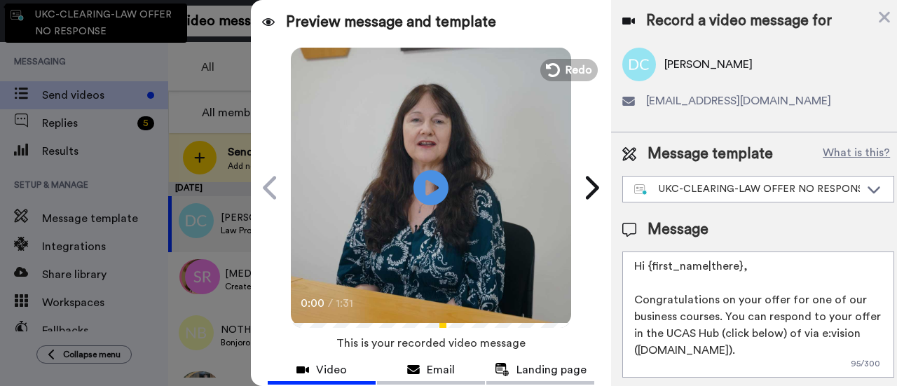
type textarea "Hi {first_name|there}, Congratulations on your offer for one of our law courses…"
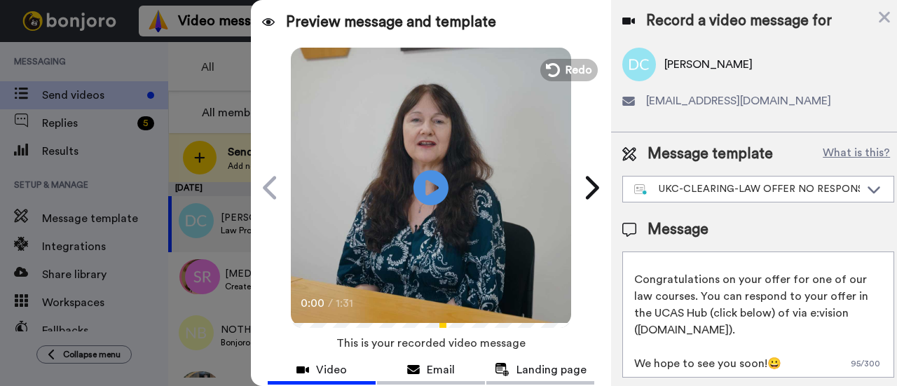
scroll to position [140, 0]
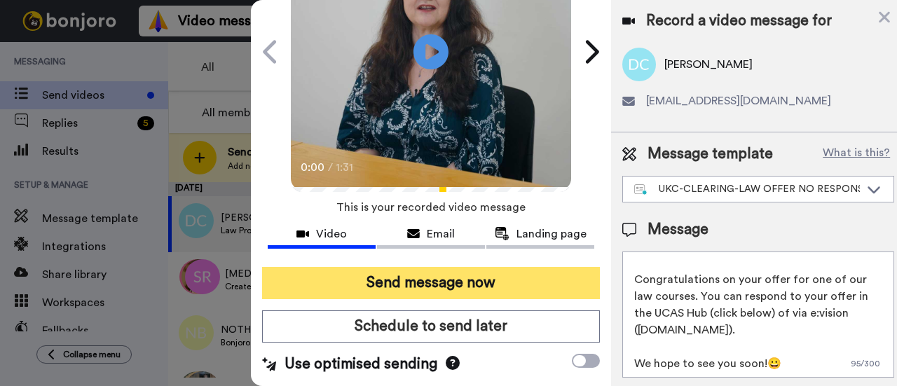
click at [495, 281] on button "Send message now" at bounding box center [431, 283] width 338 height 32
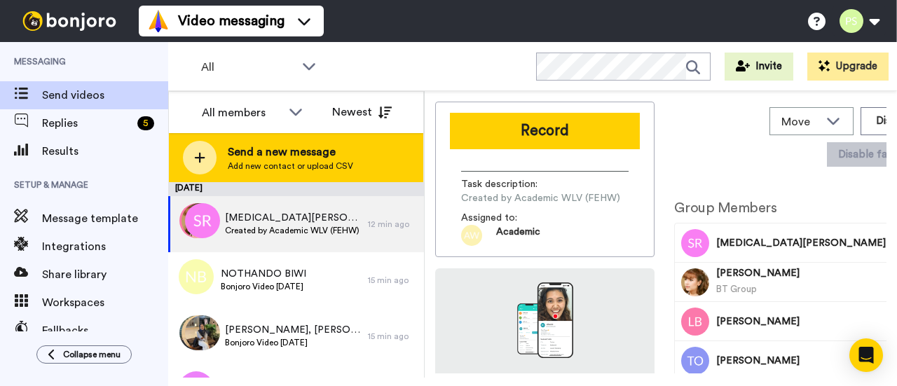
click at [304, 163] on span "Add new contact or upload CSV" at bounding box center [290, 165] width 125 height 11
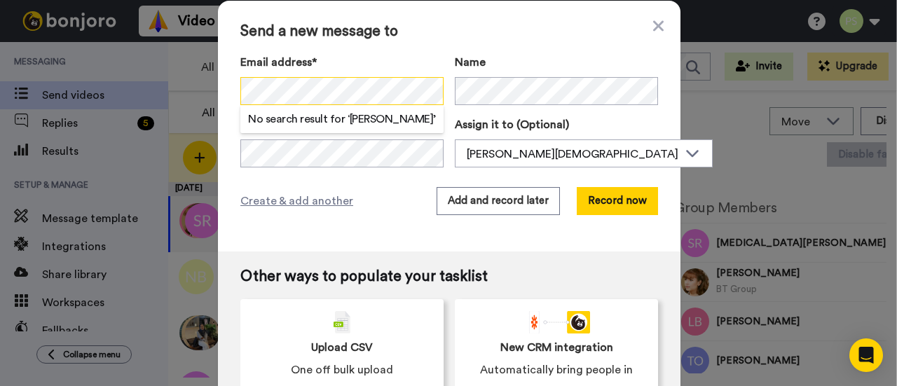
click at [156, 92] on div "Send a new message to Email address* No search result for ‘ TIMOTHY O'DONOGHUE …" at bounding box center [448, 193] width 897 height 386
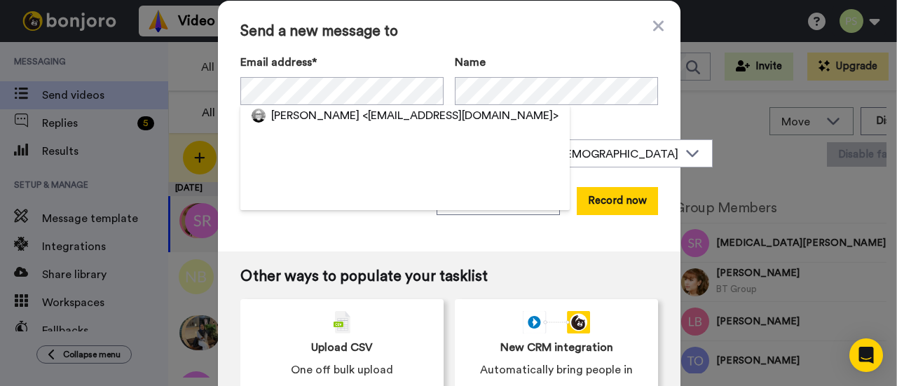
click at [626, 253] on div "Other ways to populate your tasklist Upload CSV One off bulk upload New CRM int…" at bounding box center [449, 332] width 462 height 161
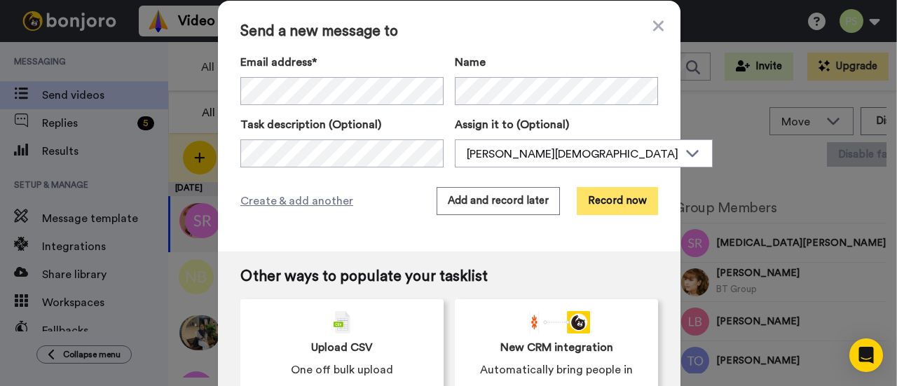
click at [622, 203] on button "Record now" at bounding box center [617, 201] width 81 height 28
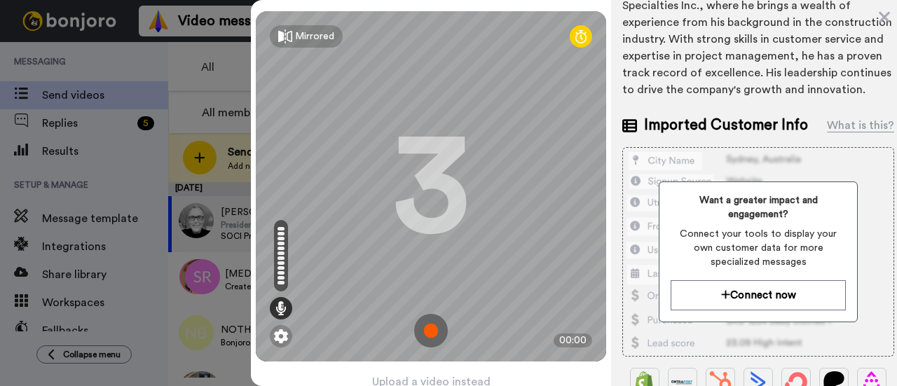
scroll to position [62, 0]
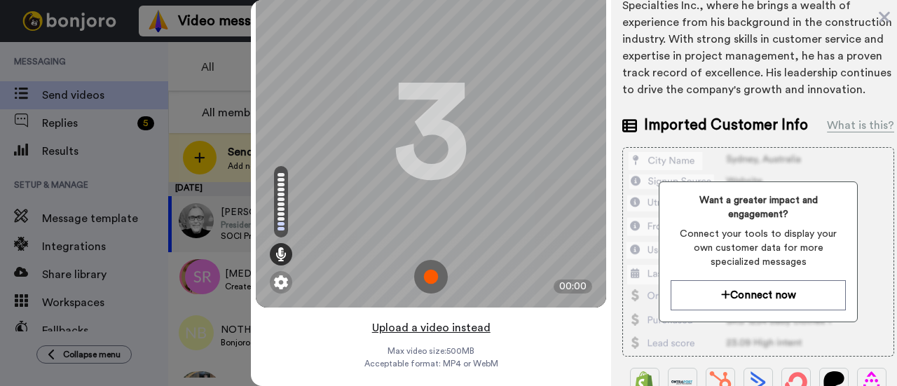
click at [429, 323] on button "Upload a video instead" at bounding box center [431, 328] width 127 height 18
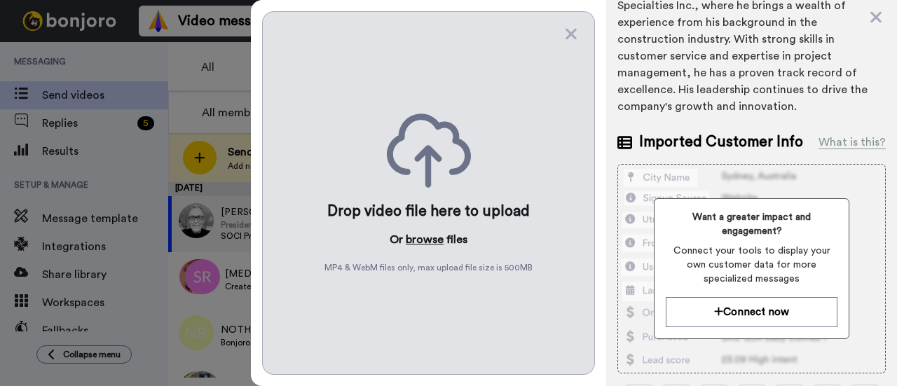
click at [432, 233] on button "browse" at bounding box center [425, 239] width 38 height 17
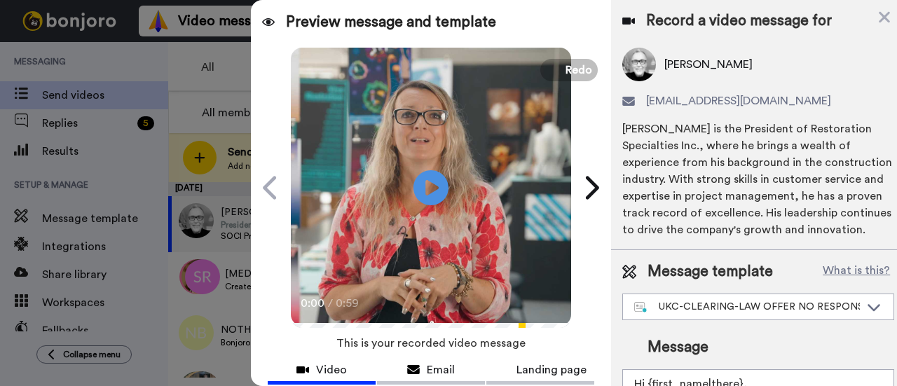
scroll to position [128, 0]
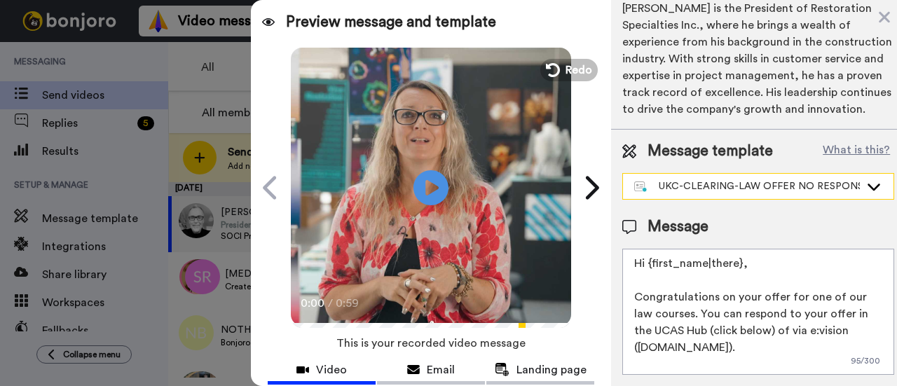
click at [741, 183] on div "UKC-CLEARING-LAW OFFER NO RESPONSE" at bounding box center [747, 186] width 226 height 14
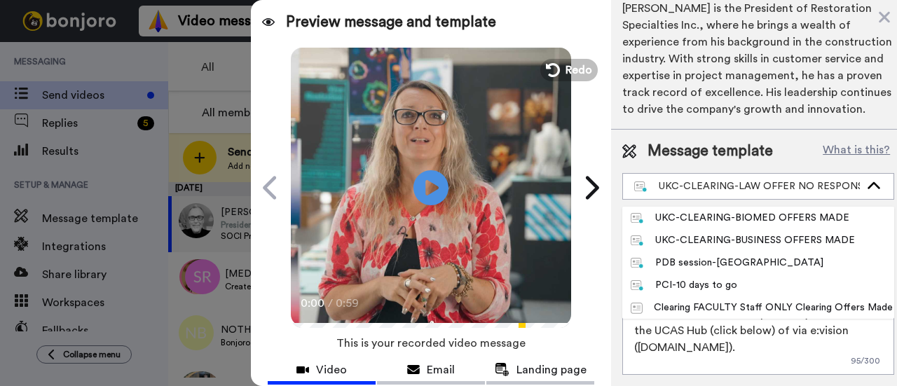
scroll to position [490, 0]
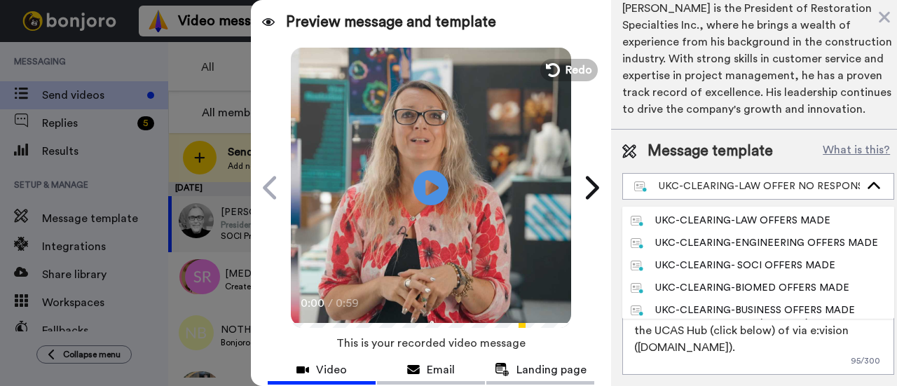
click at [736, 254] on li "UKC-CLEARING- SOCI OFFERS MADE" at bounding box center [758, 265] width 272 height 22
type textarea "Hi {first_name|there}, Congratulations on your provisional offer for one of our…"
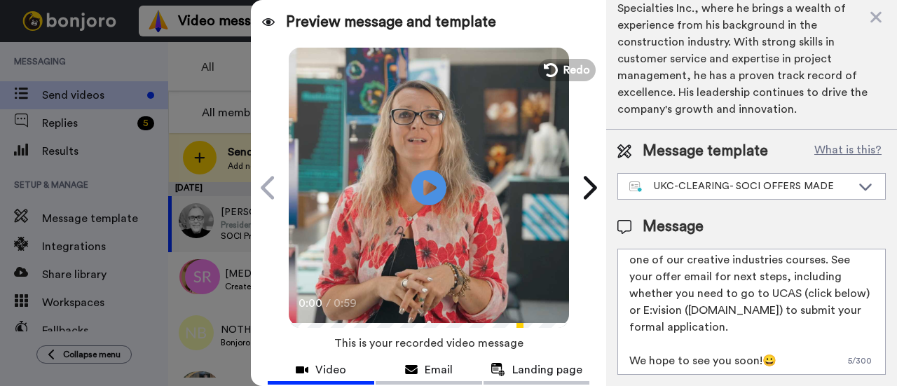
scroll to position [153, 0]
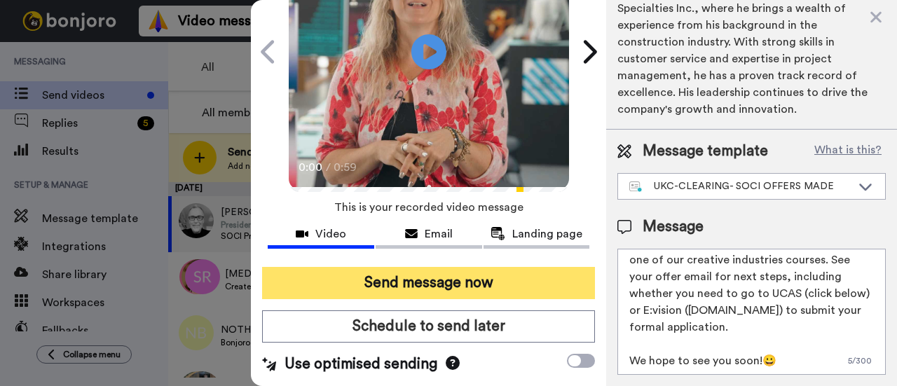
click at [504, 275] on button "Send message now" at bounding box center [428, 283] width 333 height 32
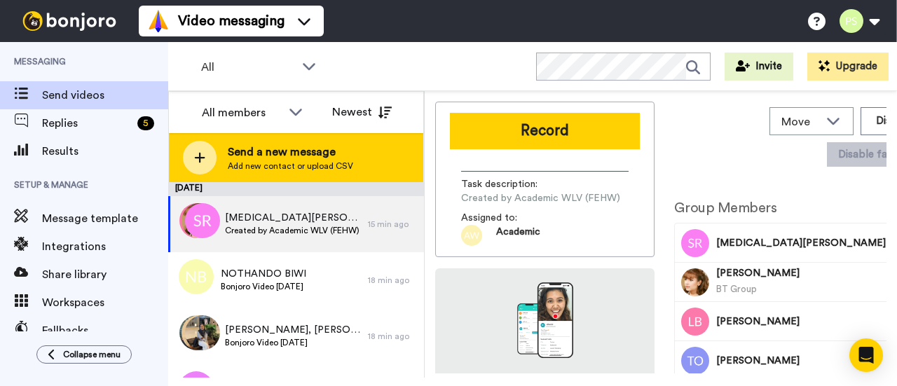
click at [238, 158] on span "Send a new message" at bounding box center [290, 152] width 125 height 17
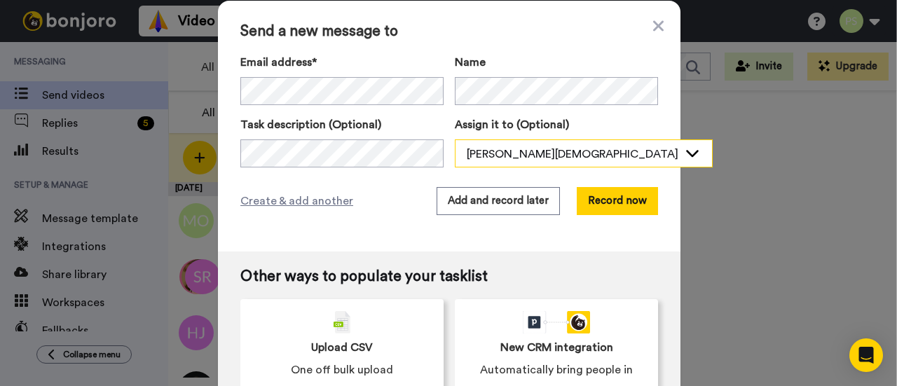
click at [495, 149] on div "[PERSON_NAME][DEMOGRAPHIC_DATA]" at bounding box center [573, 154] width 212 height 17
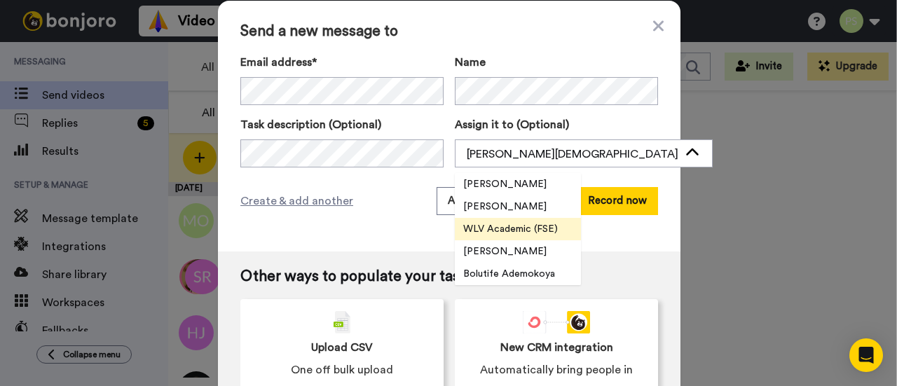
click at [540, 231] on span "WLV Academic (FSE)" at bounding box center [510, 229] width 111 height 14
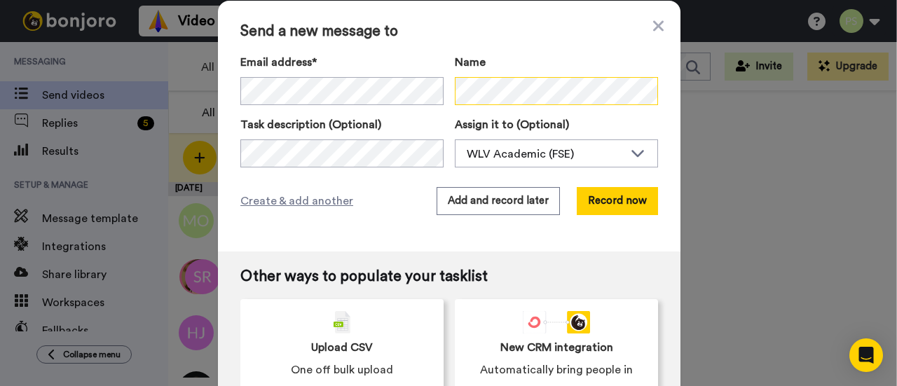
scroll to position [26, 0]
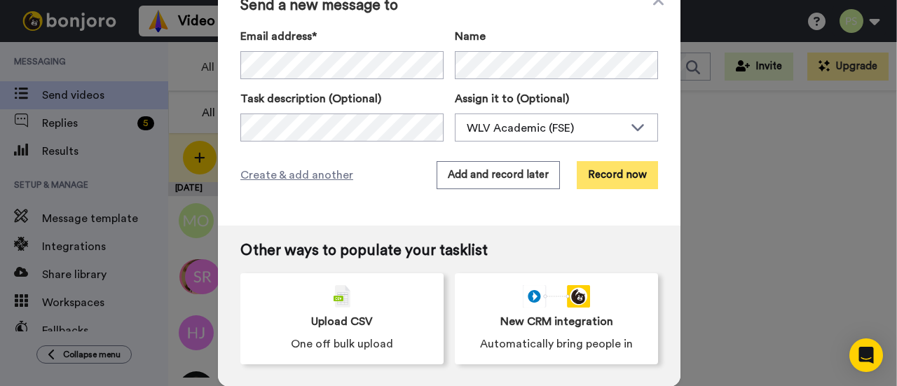
click at [618, 165] on button "Record now" at bounding box center [617, 175] width 81 height 28
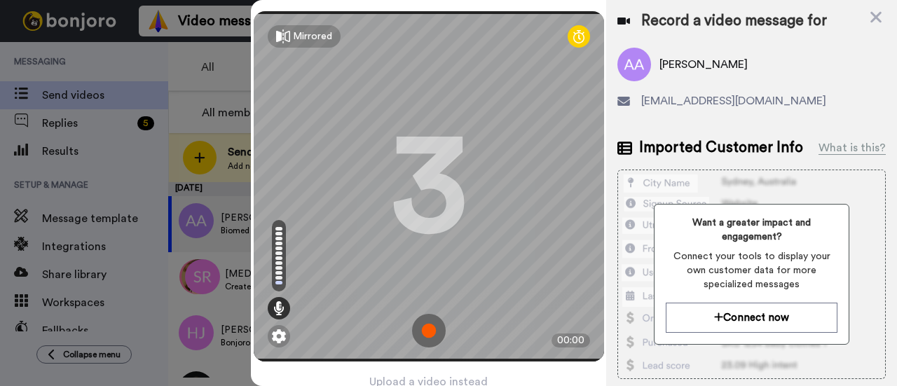
scroll to position [67, 0]
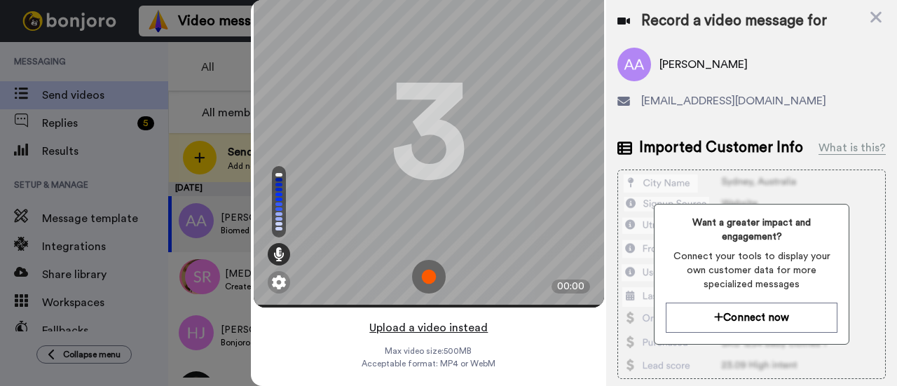
click at [429, 319] on button "Upload a video instead" at bounding box center [428, 328] width 127 height 18
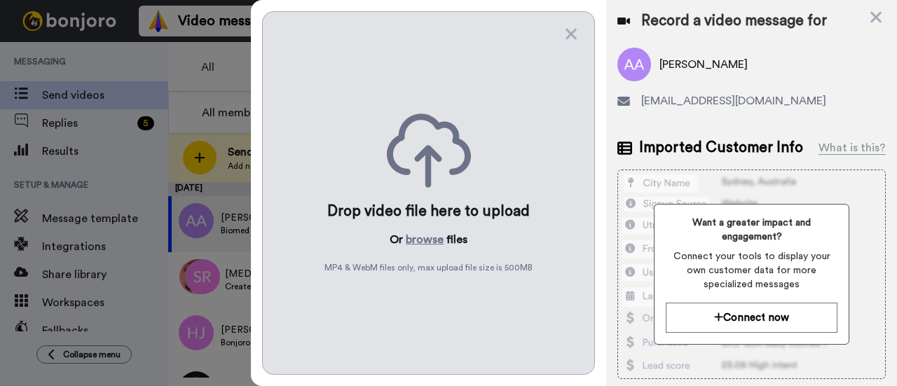
scroll to position [0, 0]
click at [434, 238] on button "browse" at bounding box center [425, 239] width 38 height 17
click at [434, 236] on button "browse" at bounding box center [425, 239] width 38 height 17
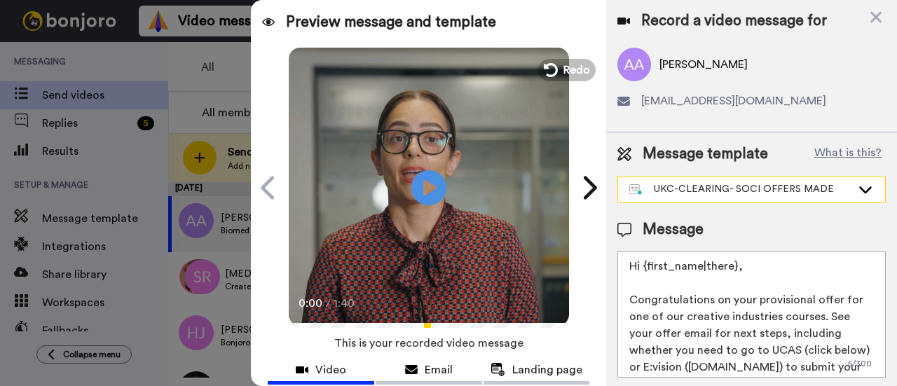
click at [796, 188] on div "UKC-CLEARING- SOCI OFFERS MADE" at bounding box center [740, 189] width 222 height 14
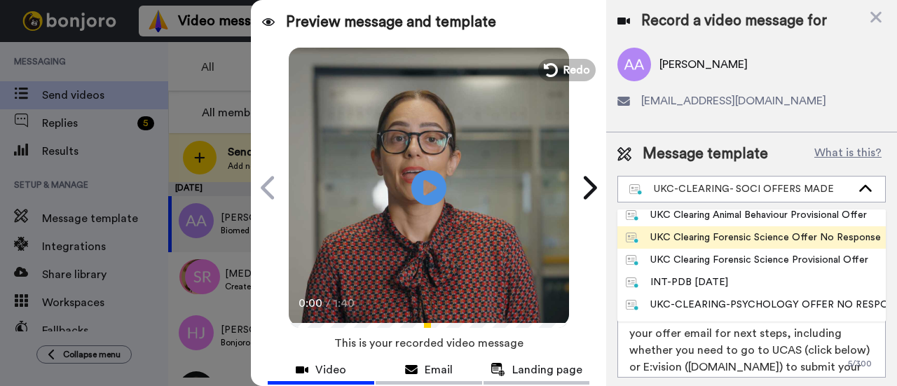
scroll to position [210, 0]
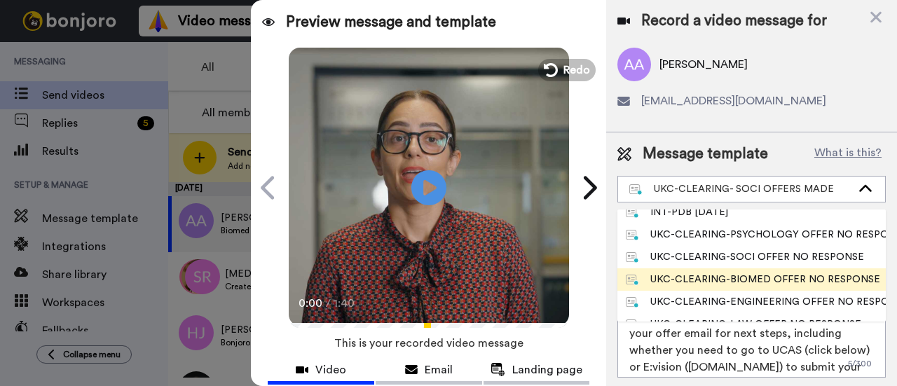
click at [802, 282] on div "UKC-CLEARING-BIOMED OFFER NO RESPONSE" at bounding box center [752, 280] width 252 height 14
type textarea "Hi {first_name|there}, Congratulations on your offer for one of our biomedical …"
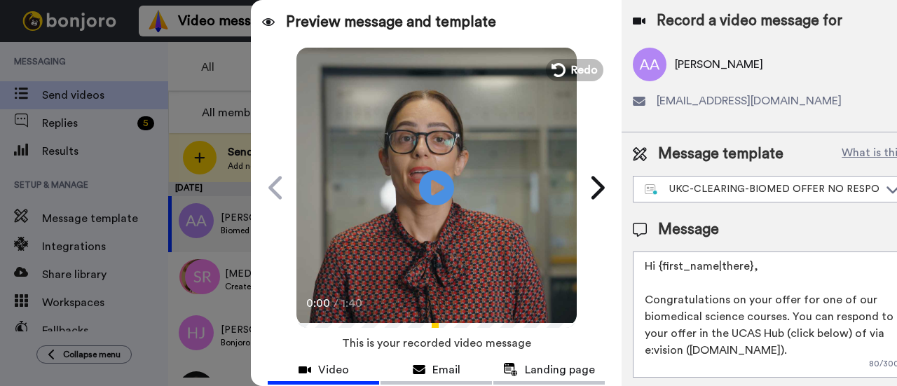
scroll to position [140, 0]
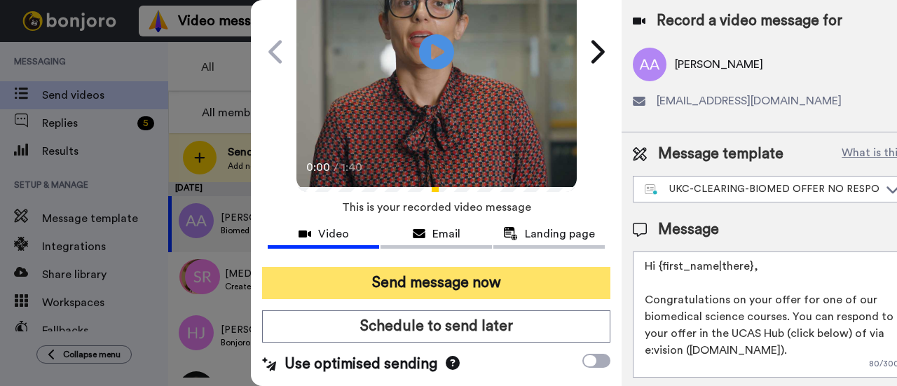
click at [457, 273] on button "Send message now" at bounding box center [436, 283] width 348 height 32
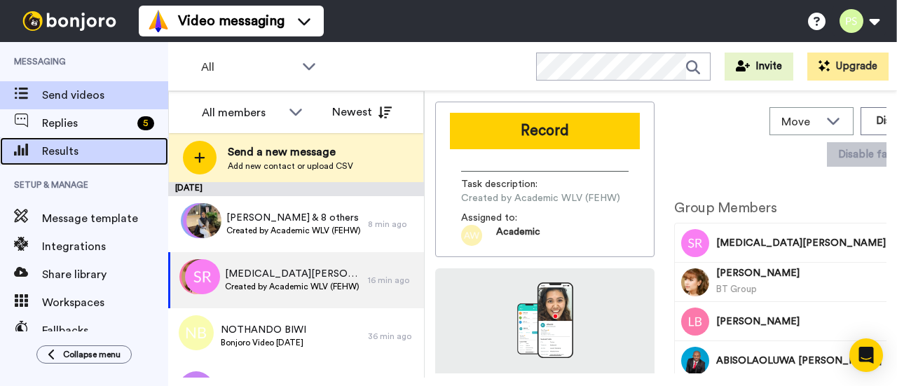
click at [64, 146] on span "Results" at bounding box center [105, 151] width 126 height 17
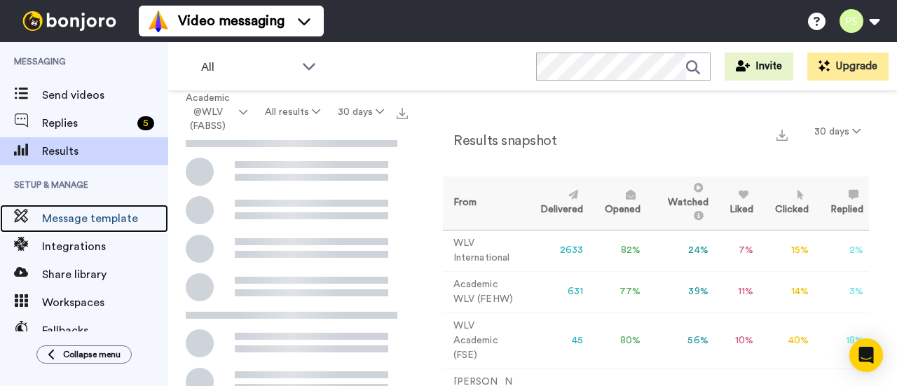
click at [87, 218] on span "Message template" at bounding box center [105, 218] width 126 height 17
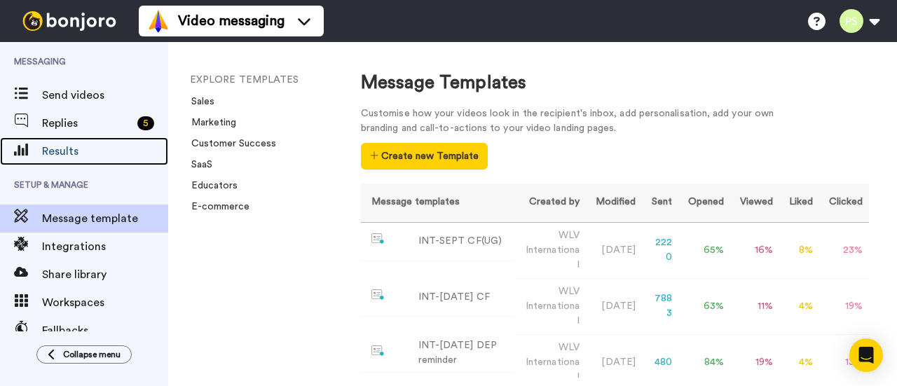
click at [95, 153] on span "Results" at bounding box center [105, 151] width 126 height 17
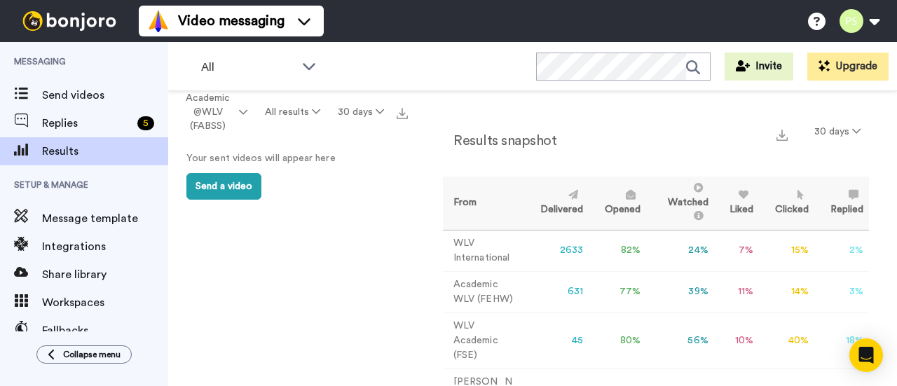
scroll to position [109, 0]
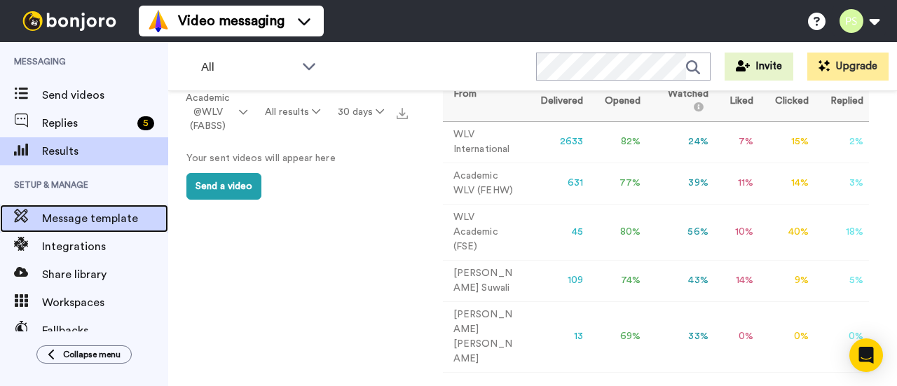
click at [108, 225] on span "Message template" at bounding box center [105, 218] width 126 height 17
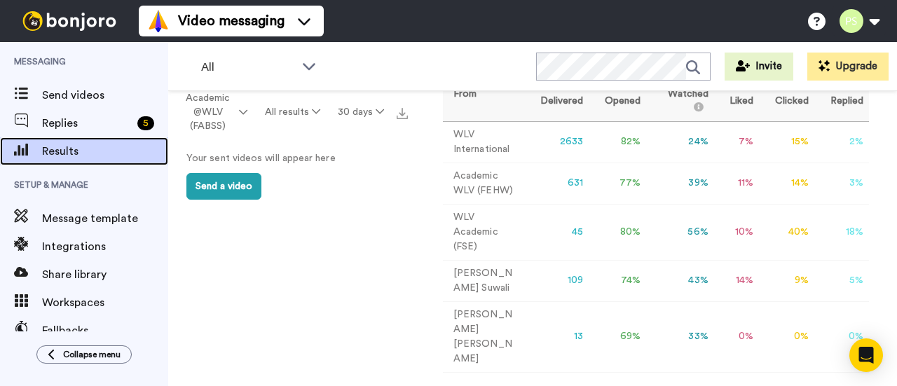
click at [95, 152] on span "Results" at bounding box center [105, 151] width 126 height 17
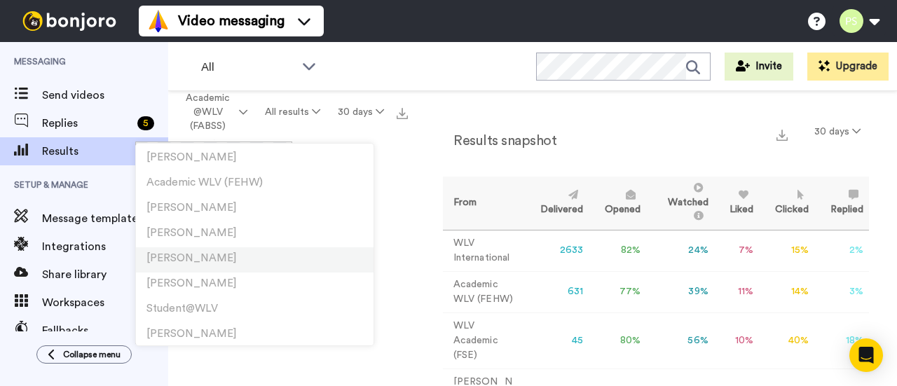
scroll to position [490, 0]
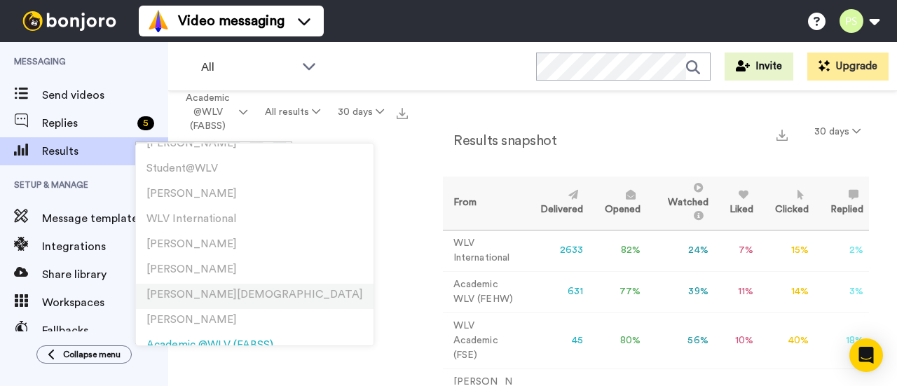
click at [221, 290] on li "Pushpa Suwali" at bounding box center [255, 296] width 238 height 25
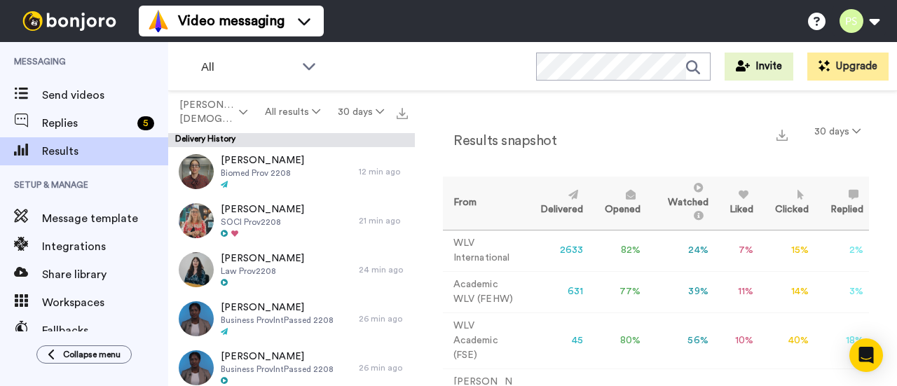
scroll to position [140, 0]
